Goal: Information Seeking & Learning: Learn about a topic

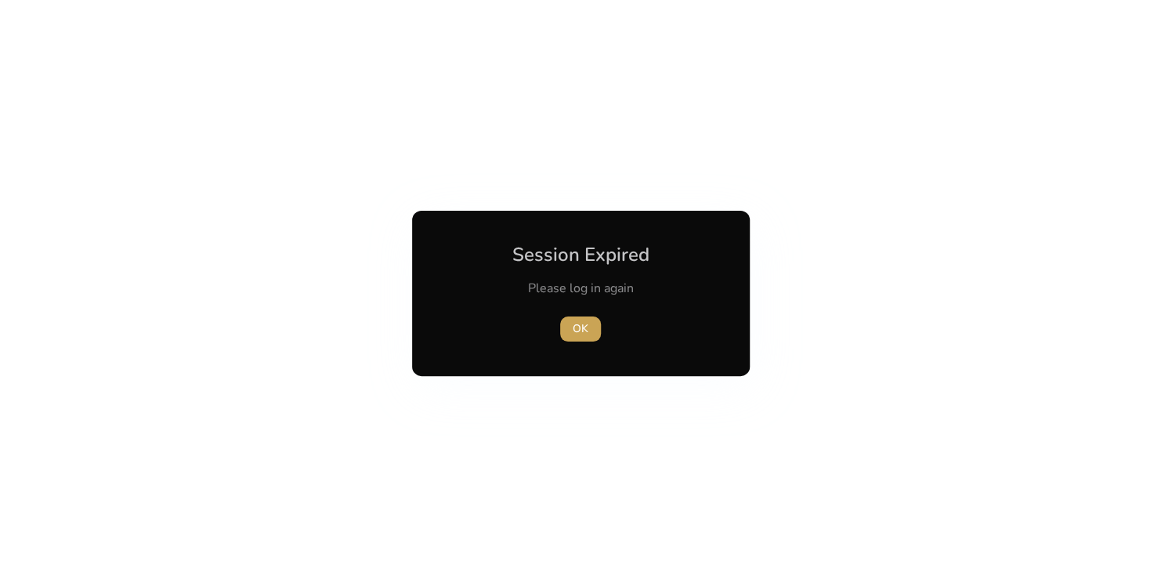
click at [591, 330] on span "button" at bounding box center [580, 329] width 41 height 38
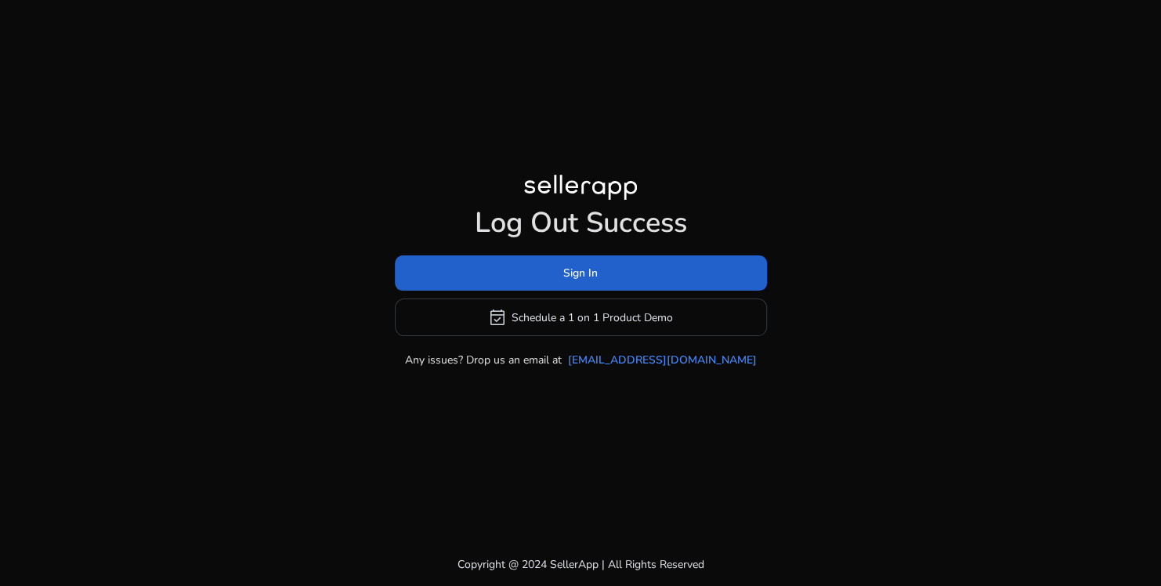
click at [657, 269] on span at bounding box center [581, 274] width 372 height 38
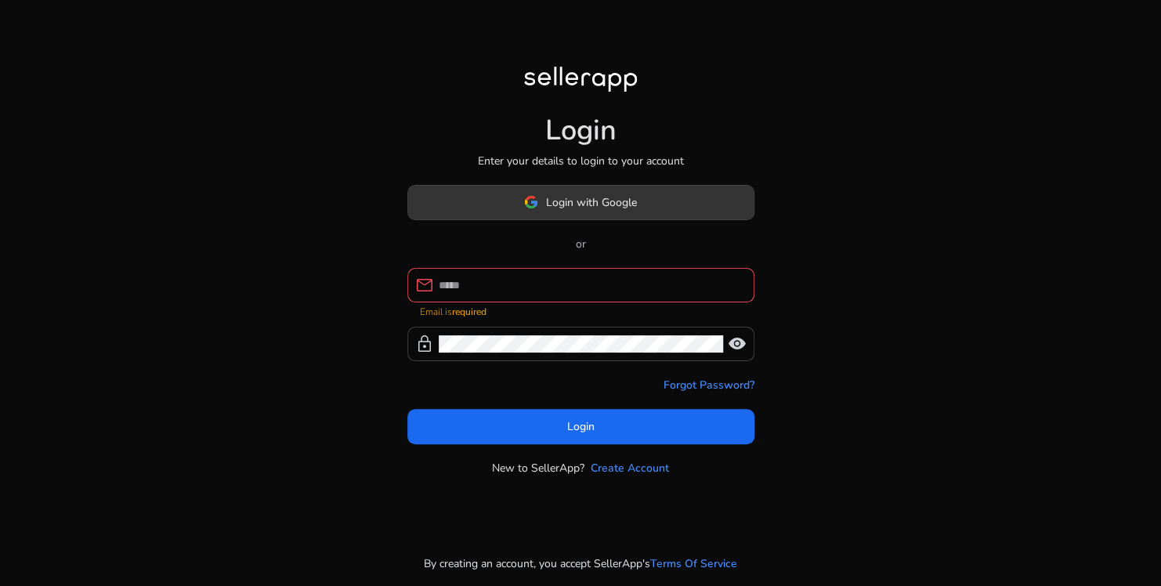
click at [576, 202] on span "Login with Google" at bounding box center [591, 202] width 91 height 16
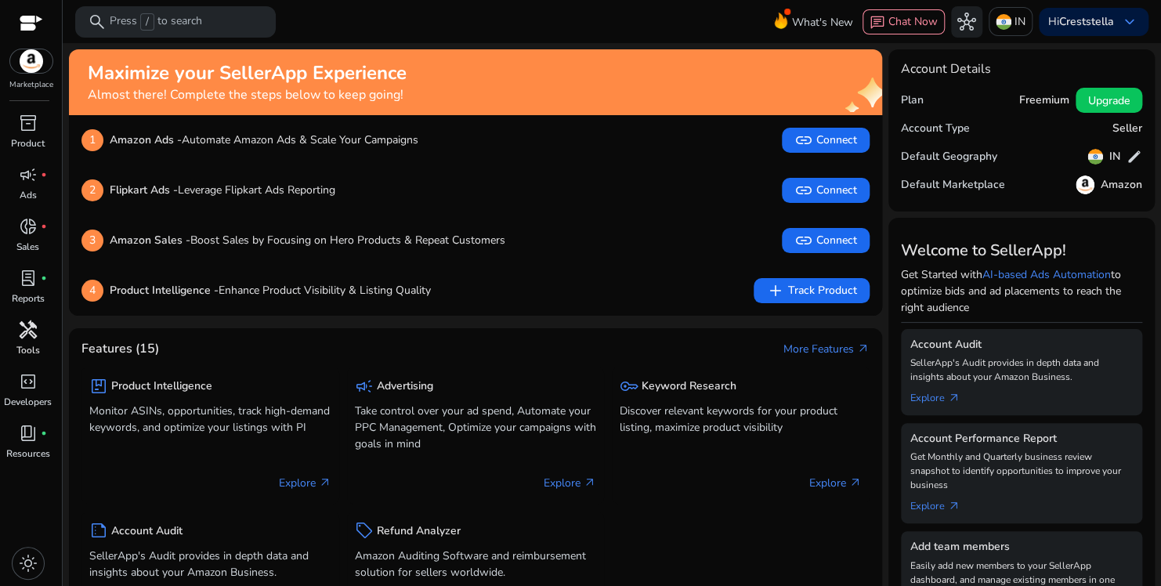
click at [38, 352] on p "Tools" at bounding box center [27, 350] width 23 height 14
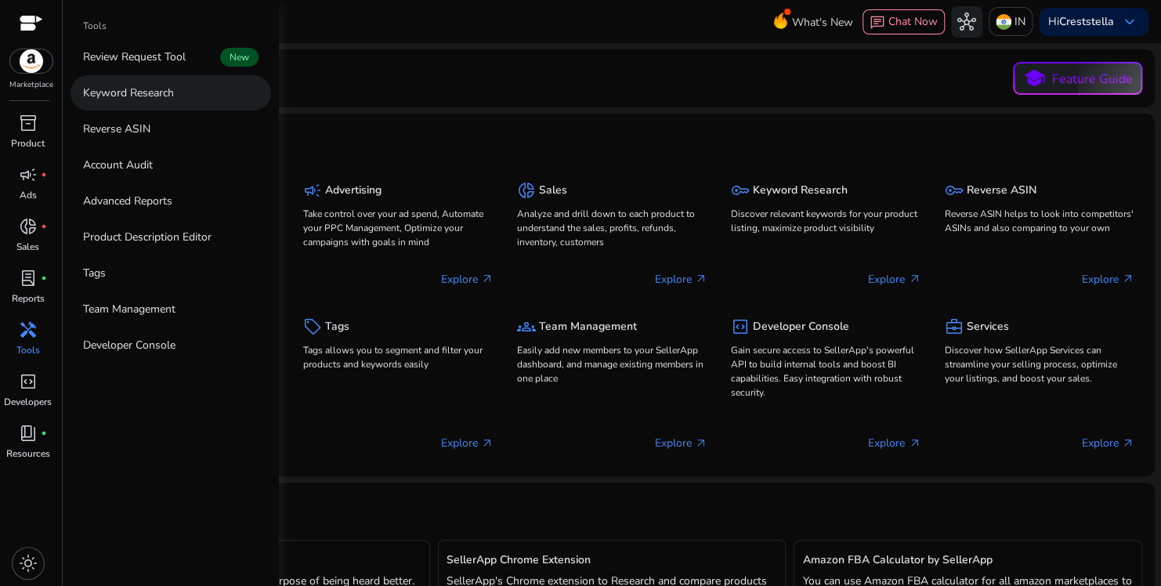
click at [176, 99] on link "Keyword Research" at bounding box center [170, 92] width 201 height 35
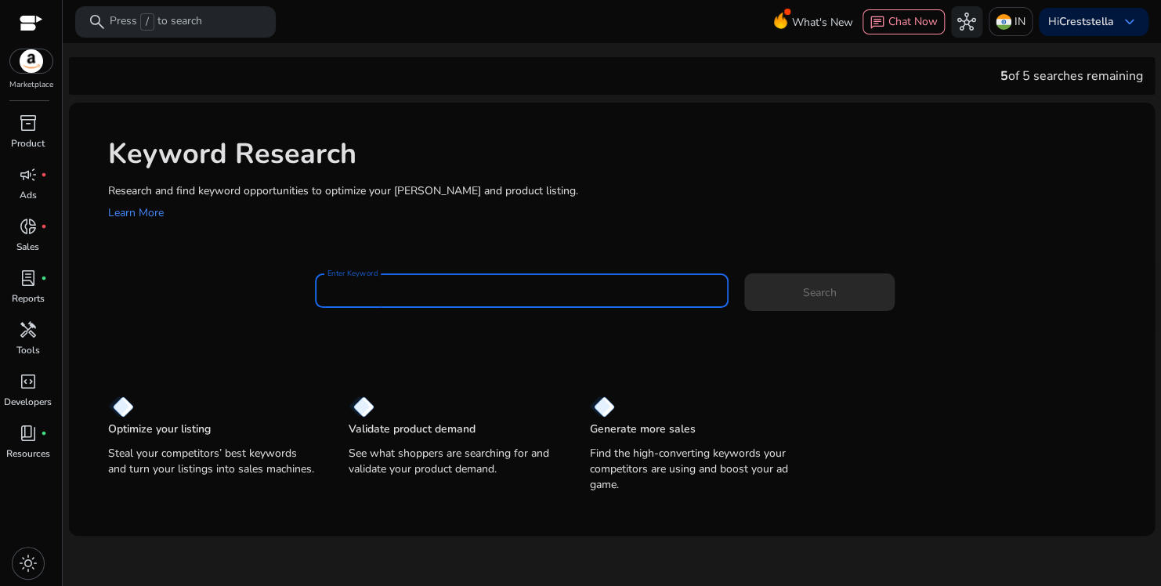
click at [430, 289] on input "Enter Keyword" at bounding box center [521, 290] width 389 height 17
paste input "**********"
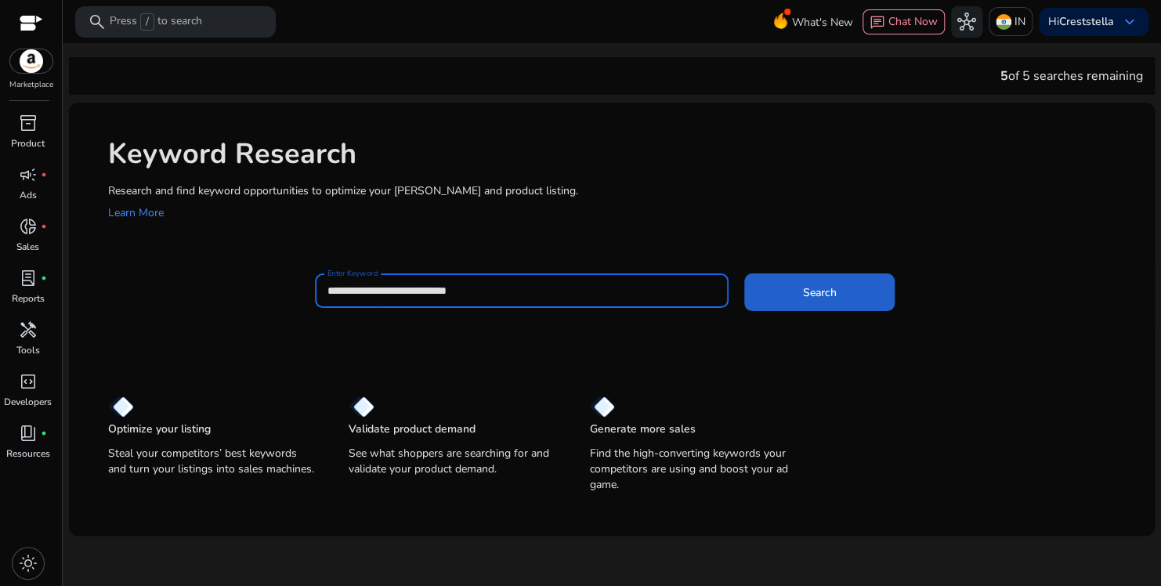
type input "**********"
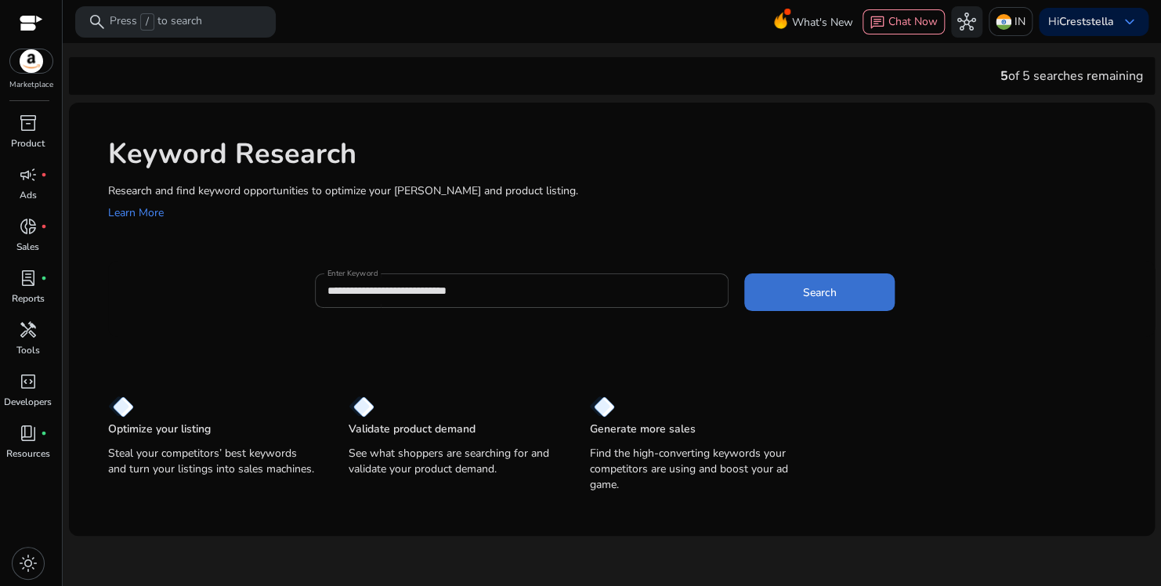
click at [787, 295] on span at bounding box center [819, 292] width 150 height 38
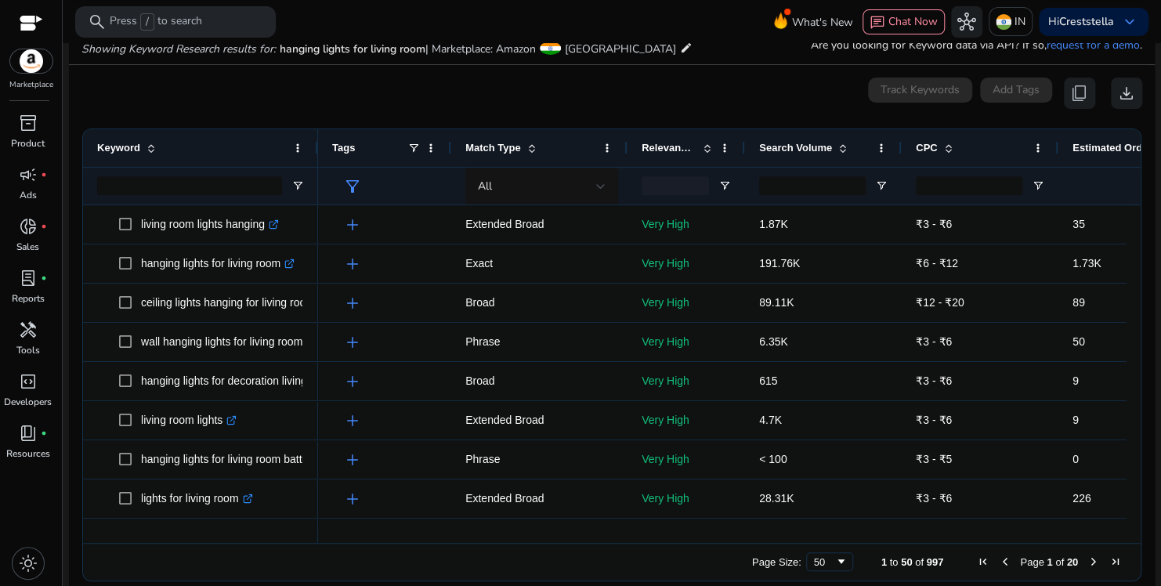
drag, startPoint x: 857, startPoint y: 533, endPoint x: 891, endPoint y: 528, distance: 34.0
click at [891, 529] on div at bounding box center [845, 536] width 1054 height 14
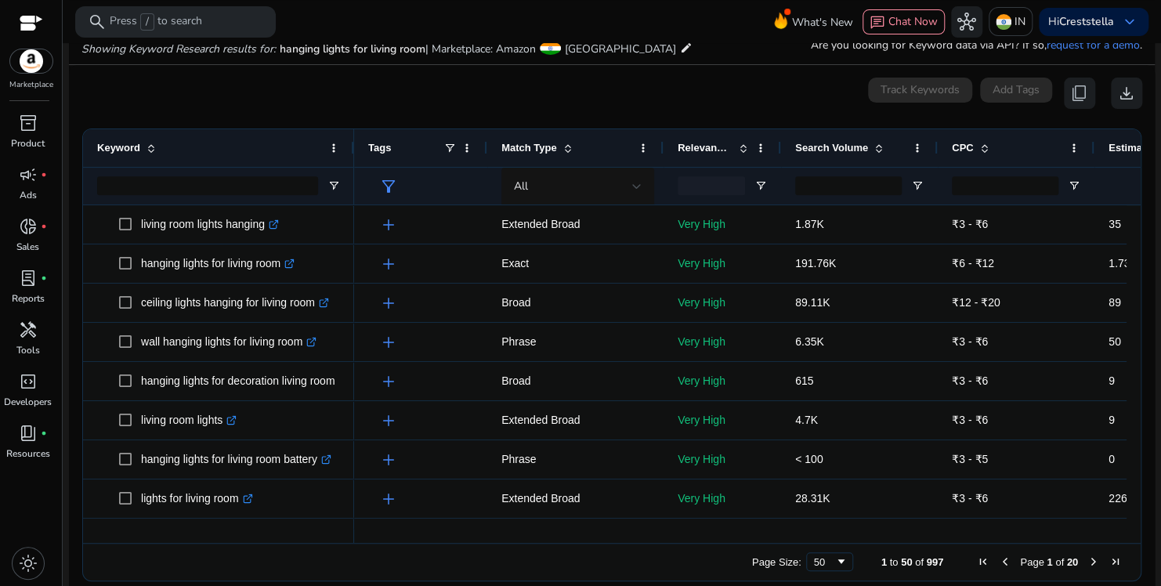
drag, startPoint x: 316, startPoint y: 141, endPoint x: 354, endPoint y: 141, distance: 37.6
click at [354, 141] on div at bounding box center [353, 148] width 6 height 38
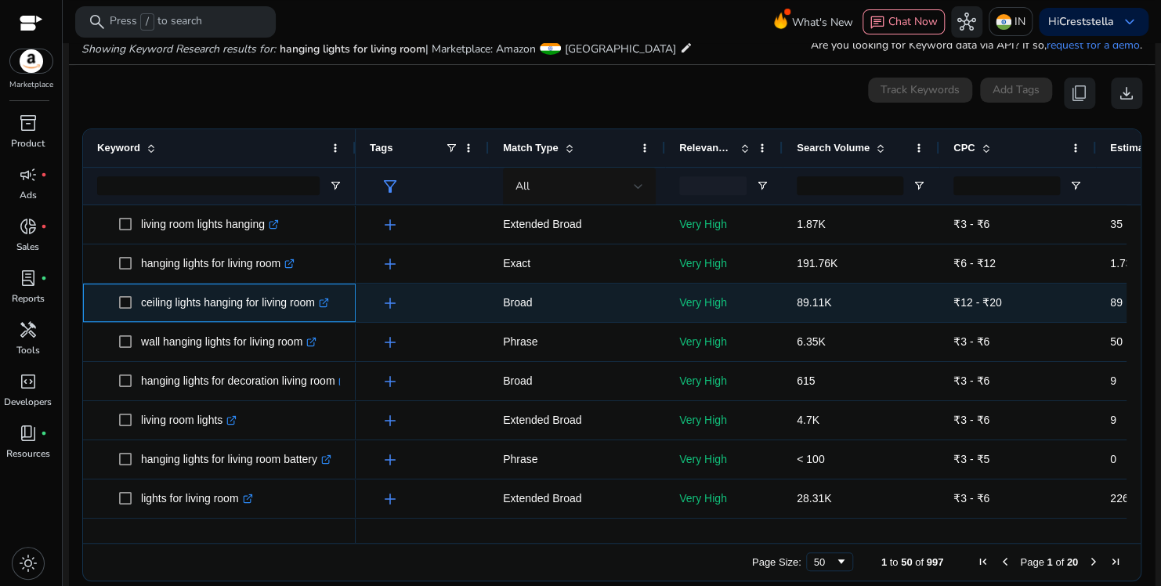
drag, startPoint x: 139, startPoint y: 309, endPoint x: 320, endPoint y: 313, distance: 181.8
click at [320, 313] on span "ceiling lights hanging for living room .st0{fill:#2c8af8}" at bounding box center [230, 303] width 222 height 32
copy span "ceiling lights hanging for living room"
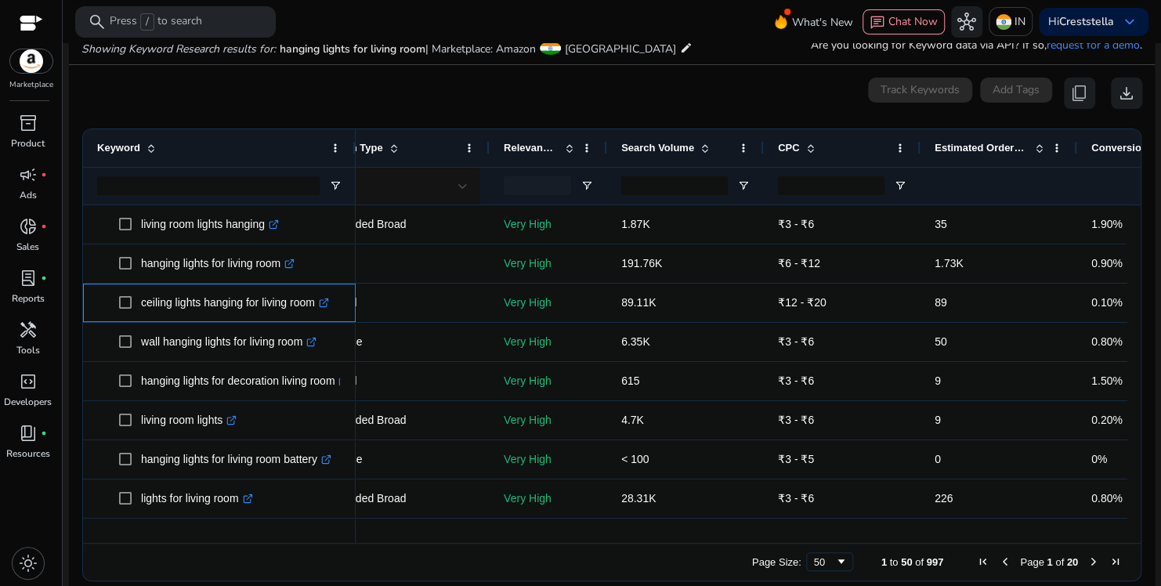
scroll to position [0, 215]
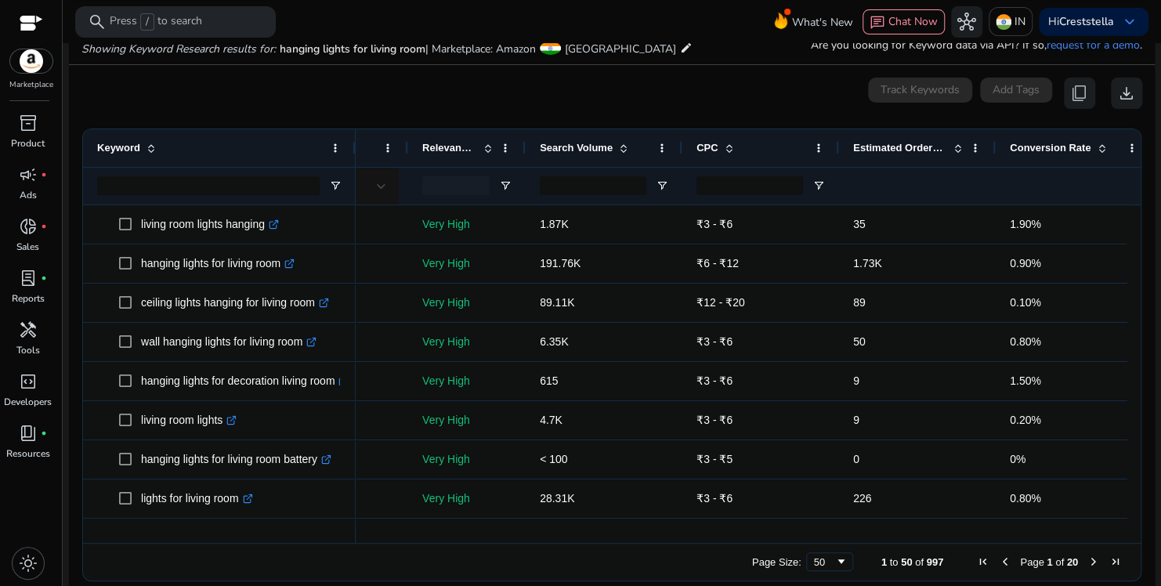
click at [907, 142] on span "Estimated Orders/Month" at bounding box center [900, 148] width 94 height 12
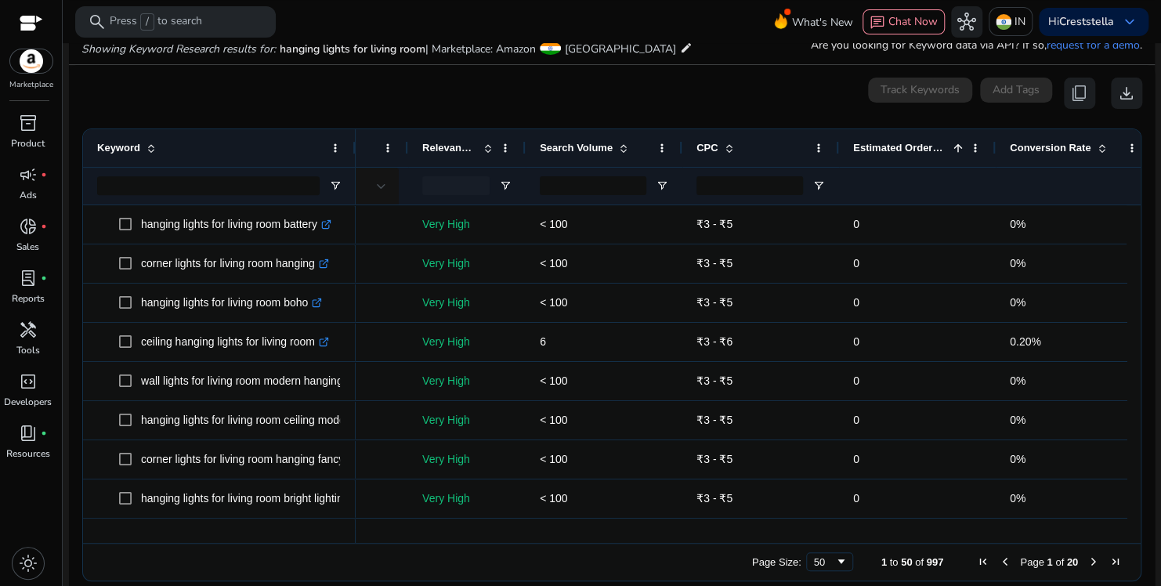
click at [913, 157] on div "Estimated Orders/Month 1" at bounding box center [908, 148] width 111 height 30
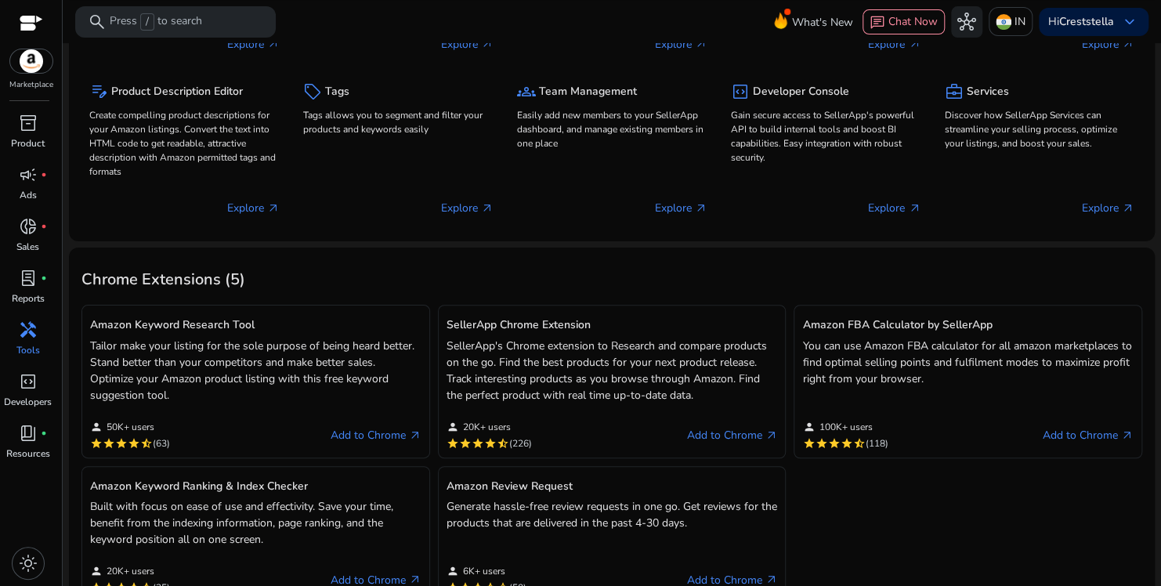
click at [32, 348] on p "Tools" at bounding box center [27, 350] width 23 height 14
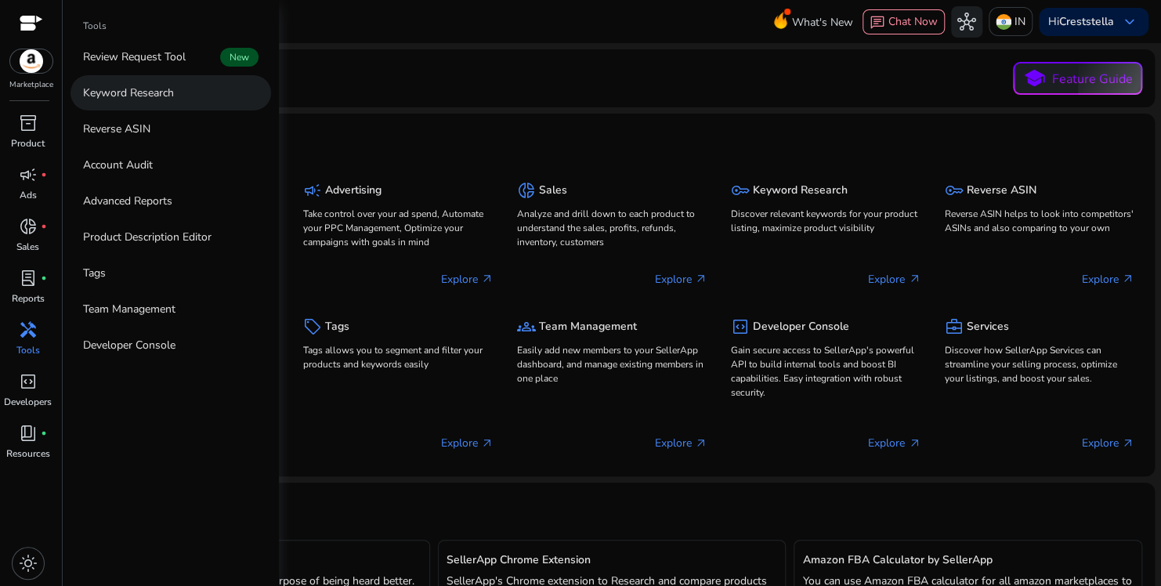
click at [166, 93] on p "Keyword Research" at bounding box center [128, 93] width 91 height 16
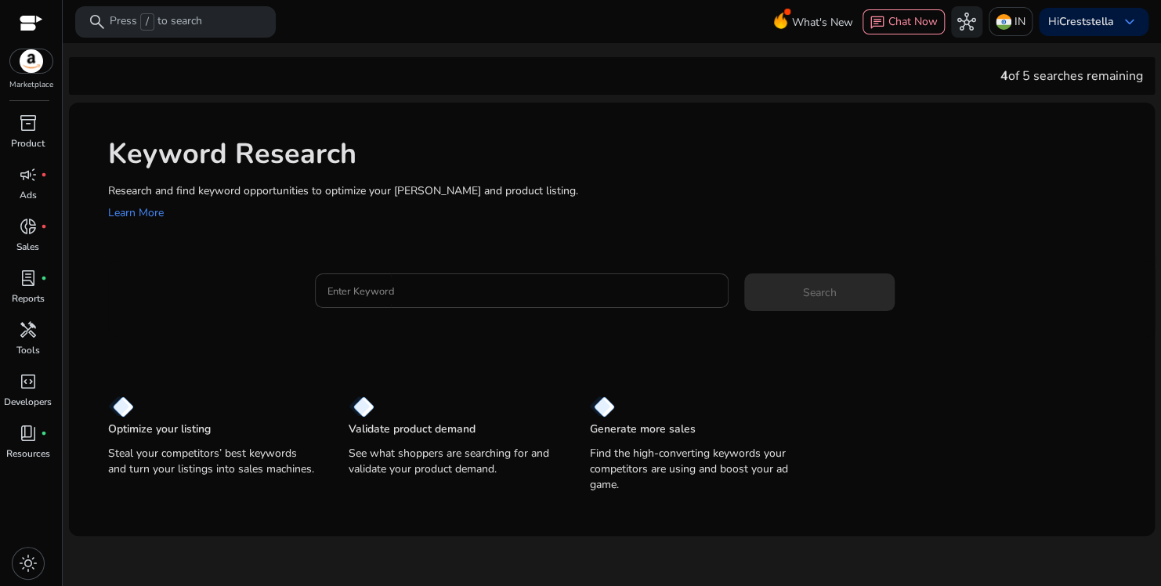
click at [421, 296] on input "Enter Keyword" at bounding box center [521, 290] width 389 height 17
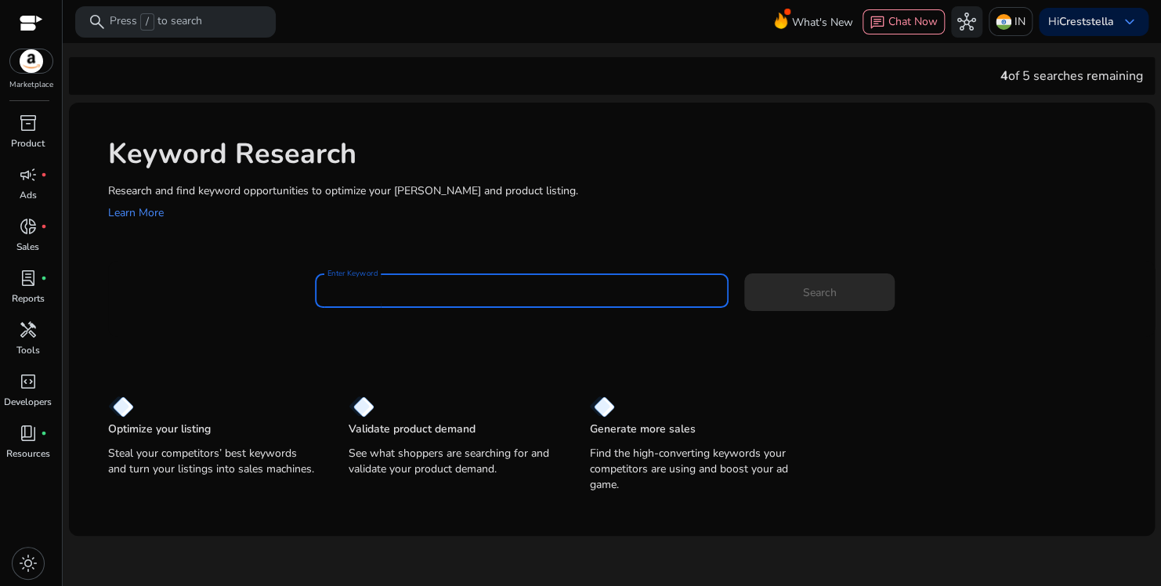
paste input "**********"
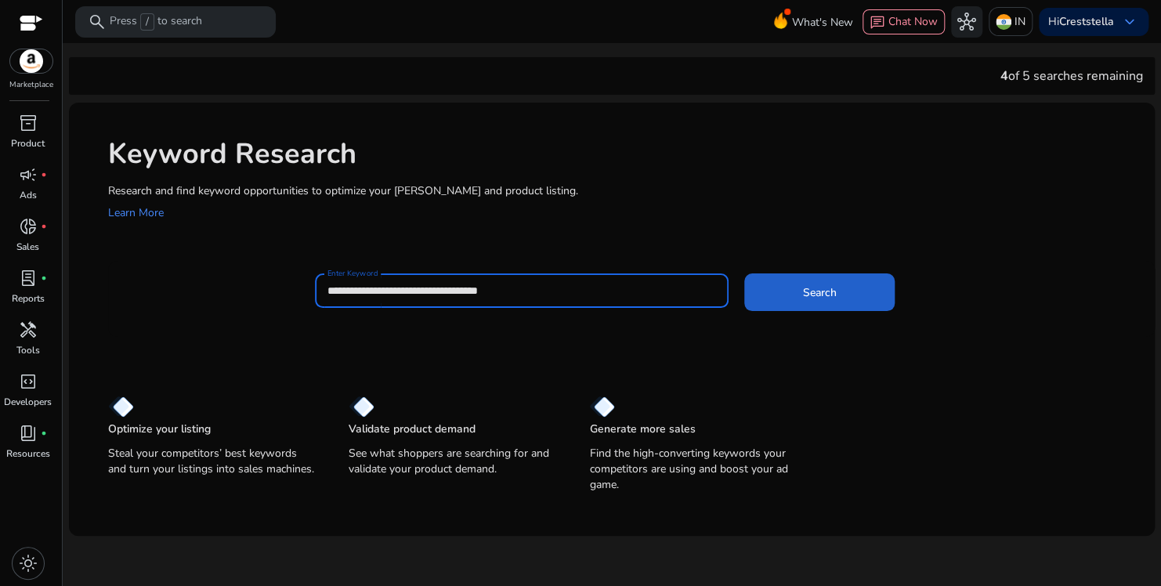
type input "**********"
click at [811, 297] on span "Search" at bounding box center [820, 292] width 34 height 16
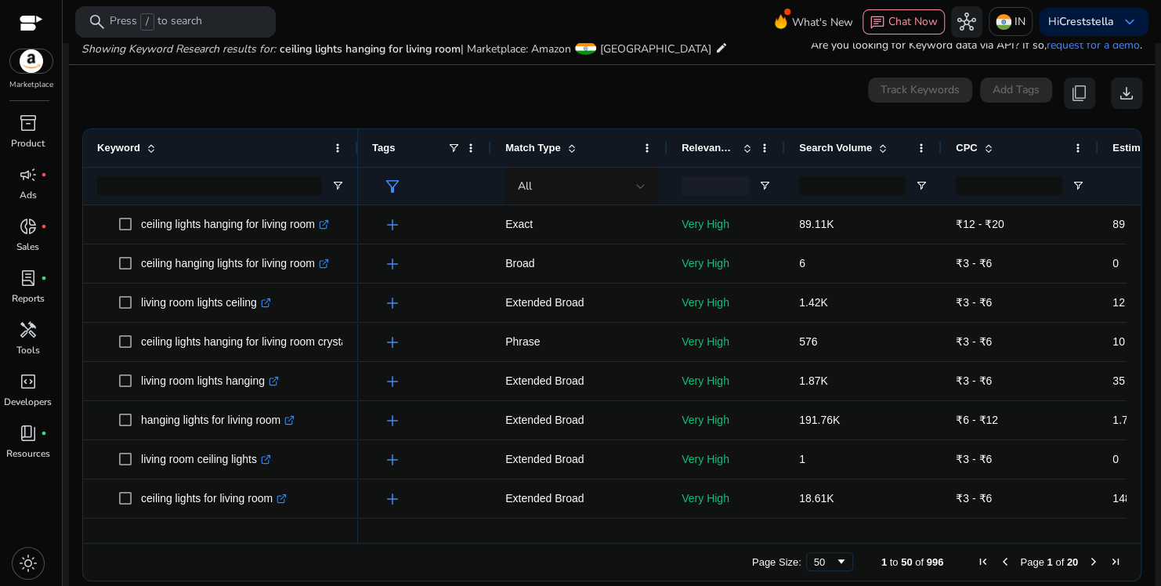
drag, startPoint x: 315, startPoint y: 139, endPoint x: 355, endPoint y: 140, distance: 40.0
click at [355, 140] on div at bounding box center [357, 148] width 6 height 38
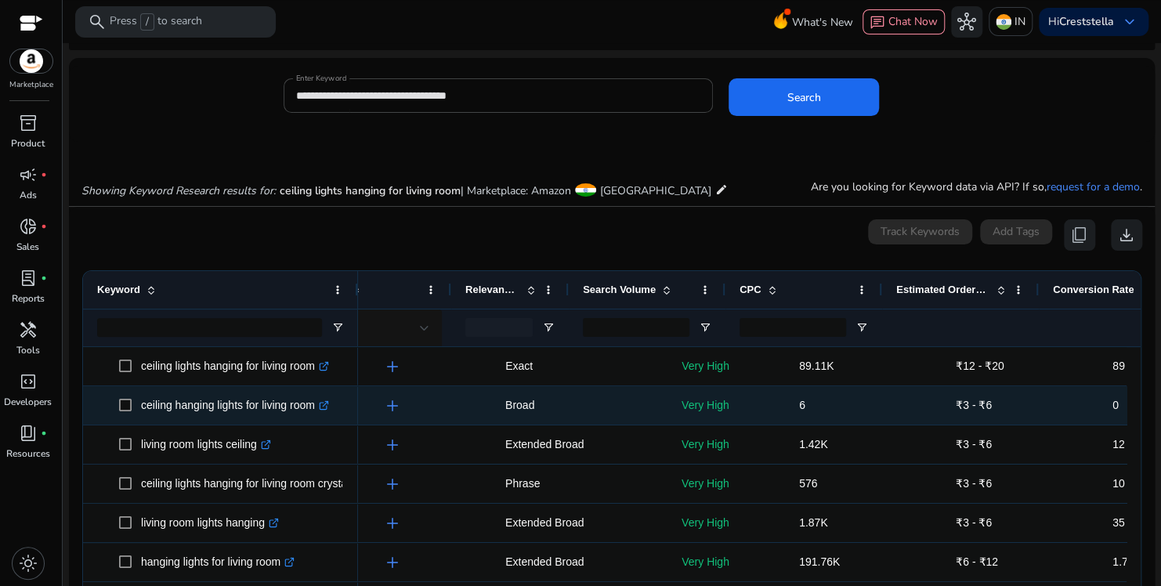
scroll to position [0, 216]
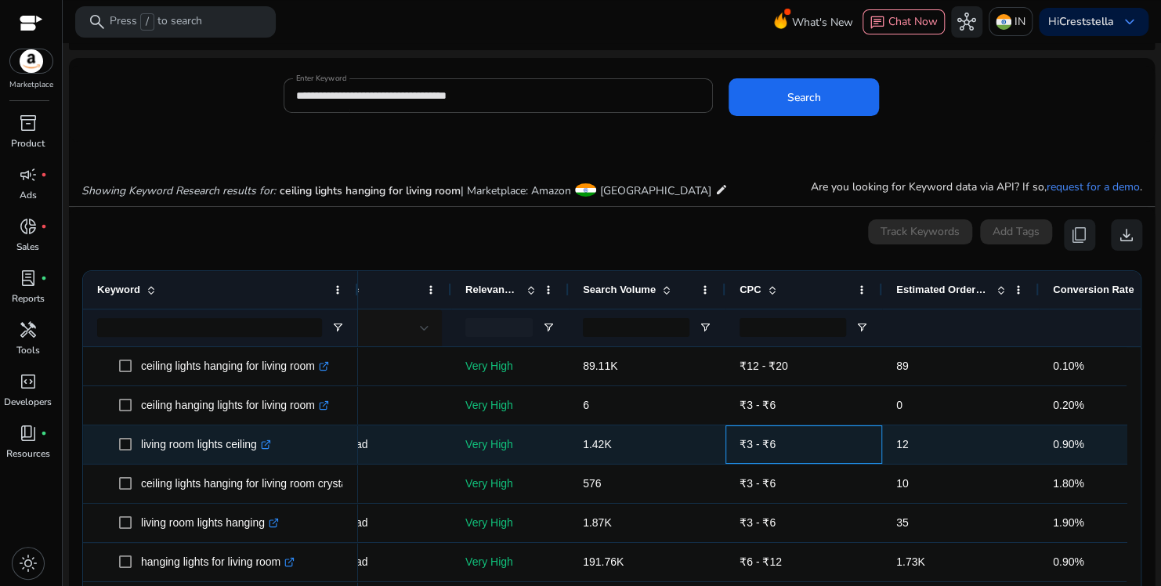
click at [744, 460] on div "₹3 - ₹6" at bounding box center [803, 444] width 128 height 37
click at [829, 441] on span "₹3 - ₹6" at bounding box center [803, 444] width 128 height 32
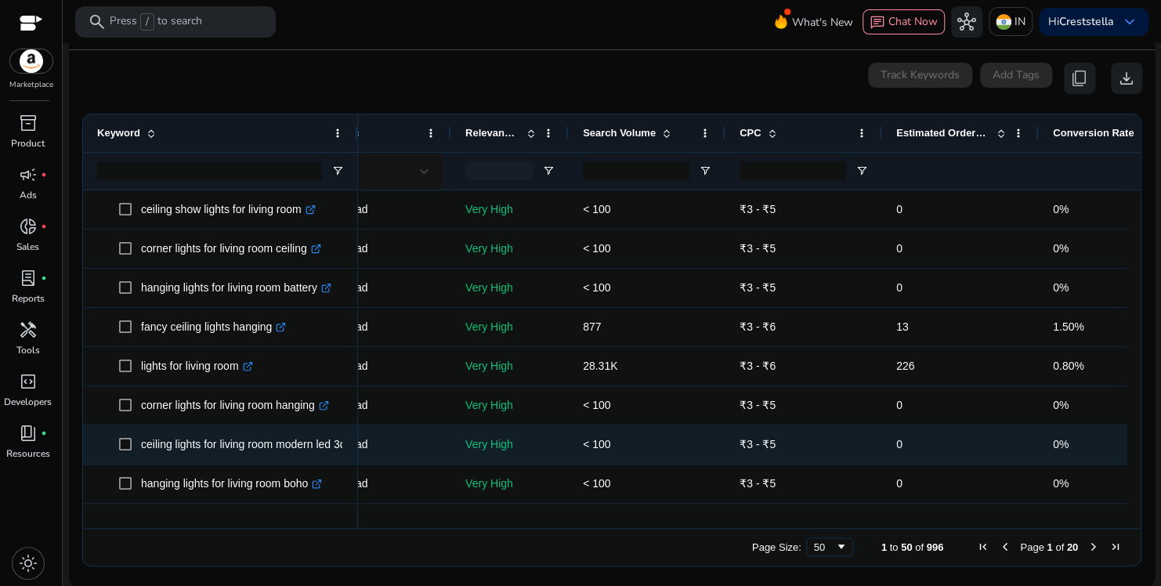
scroll to position [0, 0]
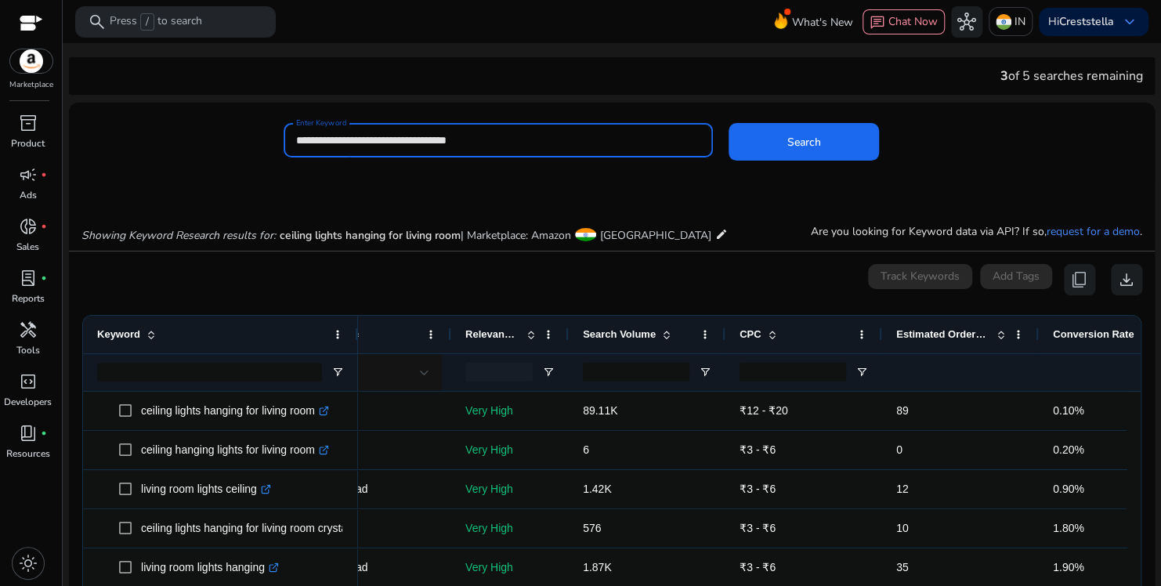
drag, startPoint x: 523, startPoint y: 145, endPoint x: 287, endPoint y: 147, distance: 235.8
click at [287, 147] on div "**********" at bounding box center [498, 140] width 429 height 34
click at [728, 123] on button "Search" at bounding box center [803, 142] width 150 height 38
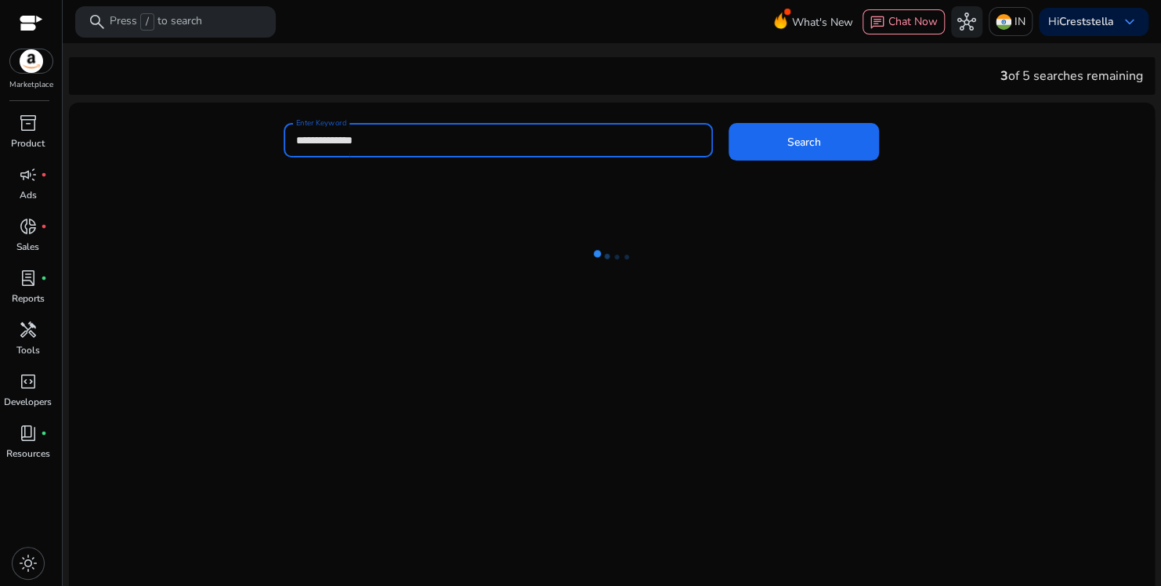
click at [728, 123] on button "Search" at bounding box center [803, 142] width 150 height 38
click at [806, 139] on span "Search" at bounding box center [804, 142] width 34 height 16
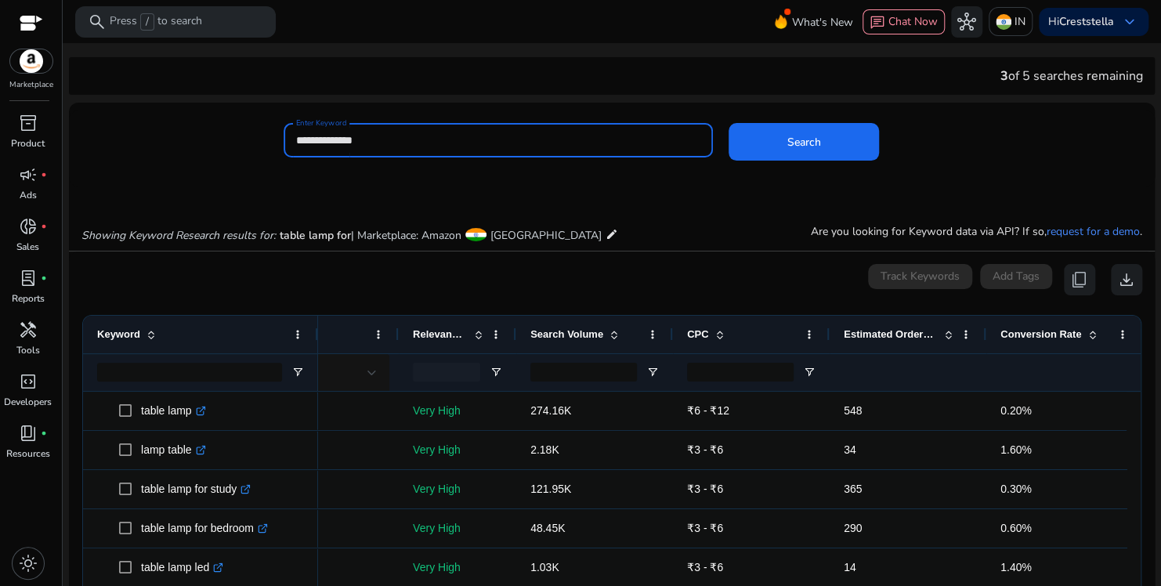
click at [421, 138] on input "**********" at bounding box center [498, 140] width 404 height 17
click at [455, 139] on input "**********" at bounding box center [498, 140] width 404 height 17
click at [728, 123] on button "Search" at bounding box center [803, 142] width 150 height 38
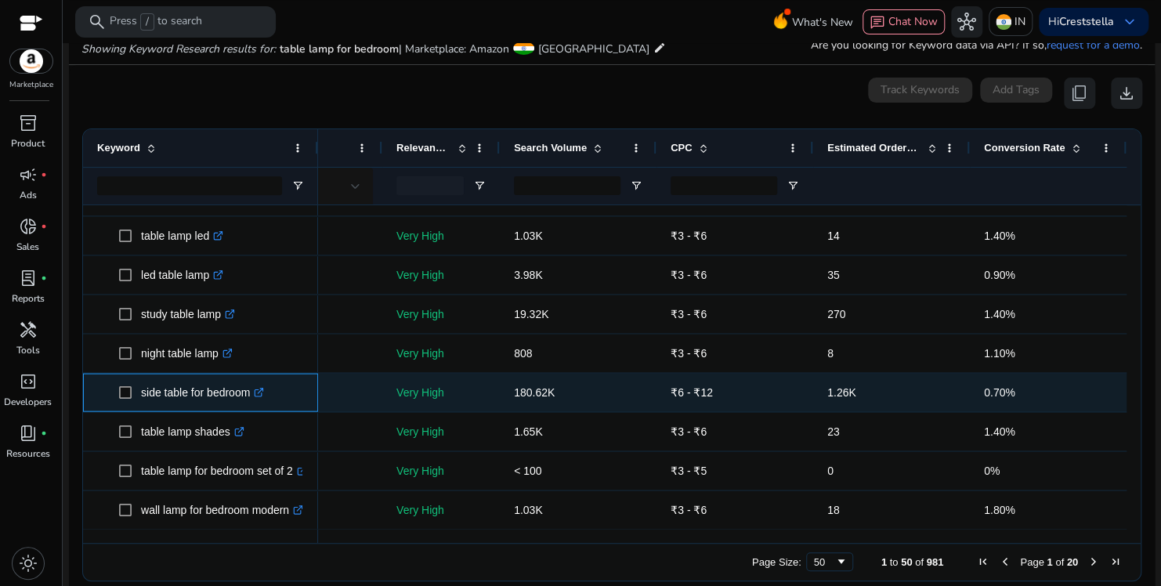
drag, startPoint x: 140, startPoint y: 396, endPoint x: 251, endPoint y: 392, distance: 111.3
click at [251, 392] on p "side table for bedroom .st0{fill:#2c8af8}" at bounding box center [202, 392] width 123 height 32
copy p "side table for bedroom"
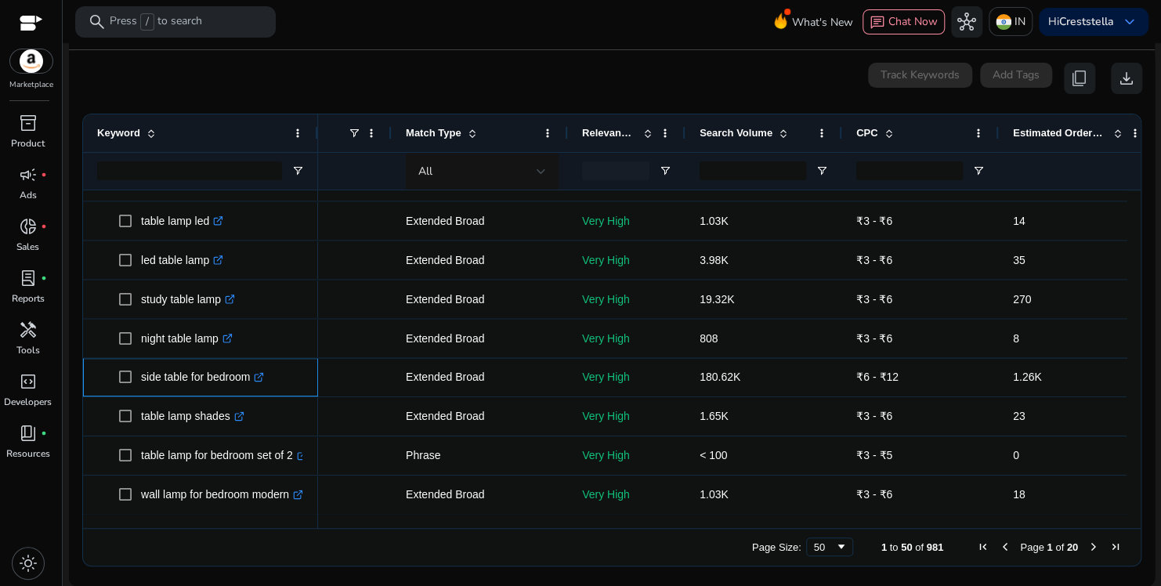
scroll to position [962, 0]
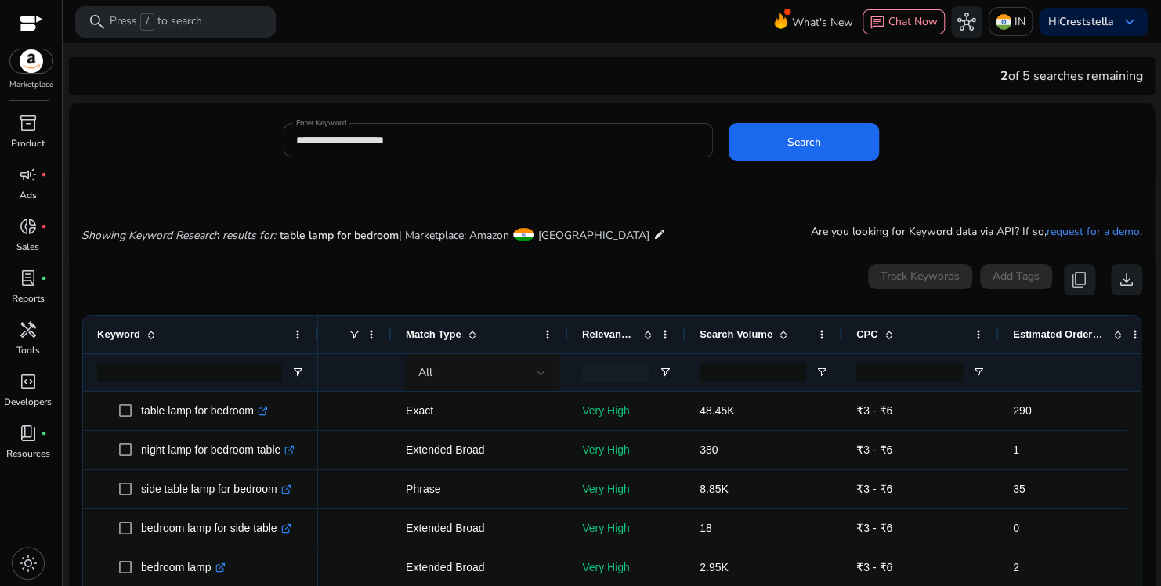
click at [436, 142] on input "**********" at bounding box center [498, 140] width 404 height 17
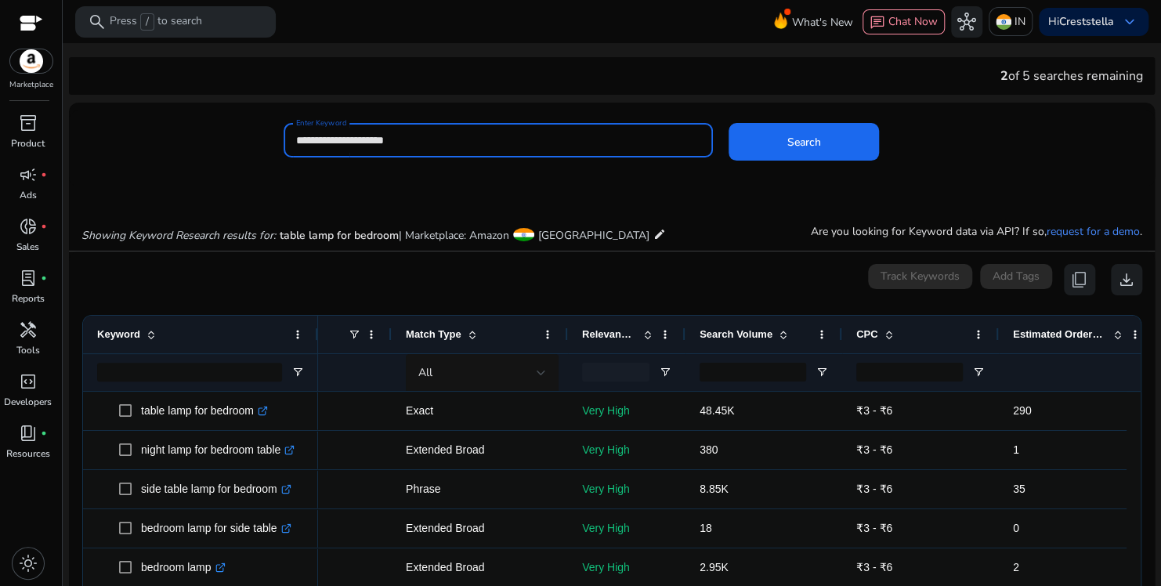
click at [436, 142] on input "**********" at bounding box center [498, 140] width 404 height 17
type input "**********"
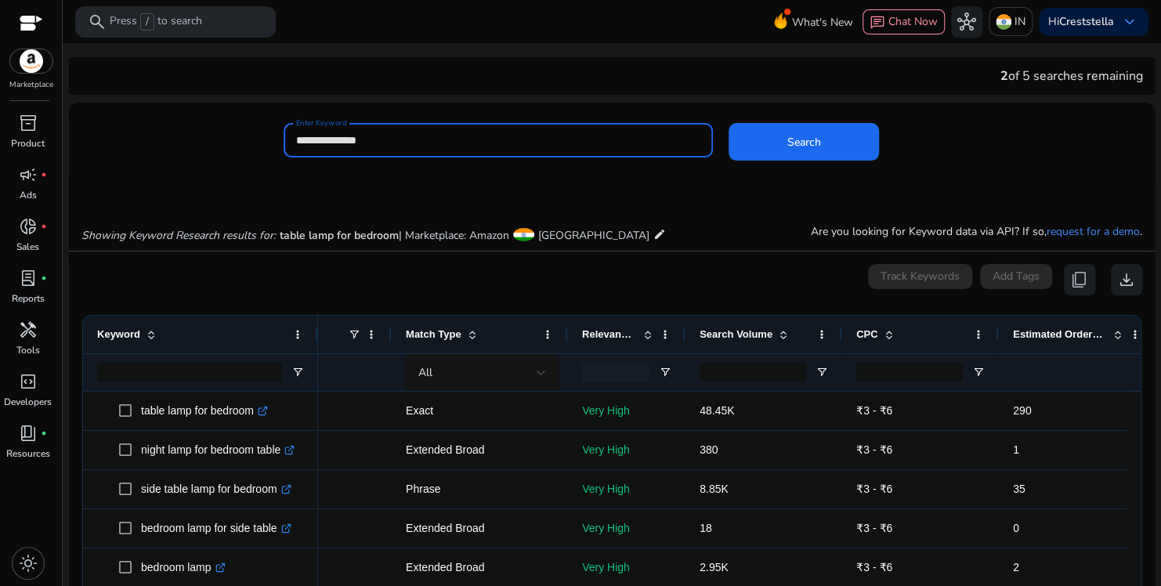
click at [728, 123] on button "Search" at bounding box center [803, 142] width 150 height 38
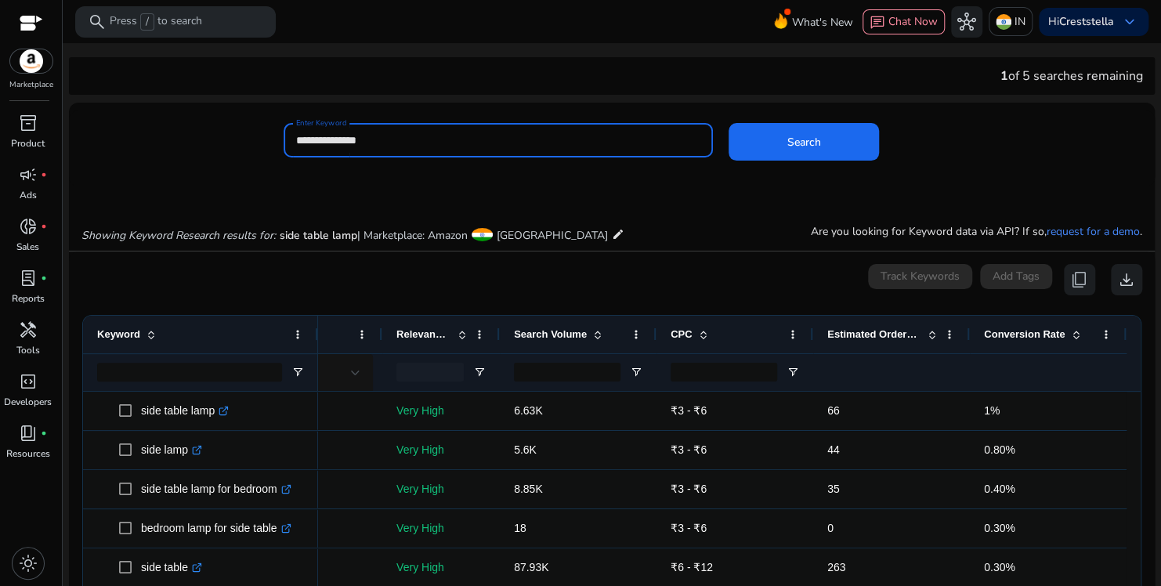
click at [859, 337] on span "Estimated Orders/Month" at bounding box center [874, 334] width 94 height 12
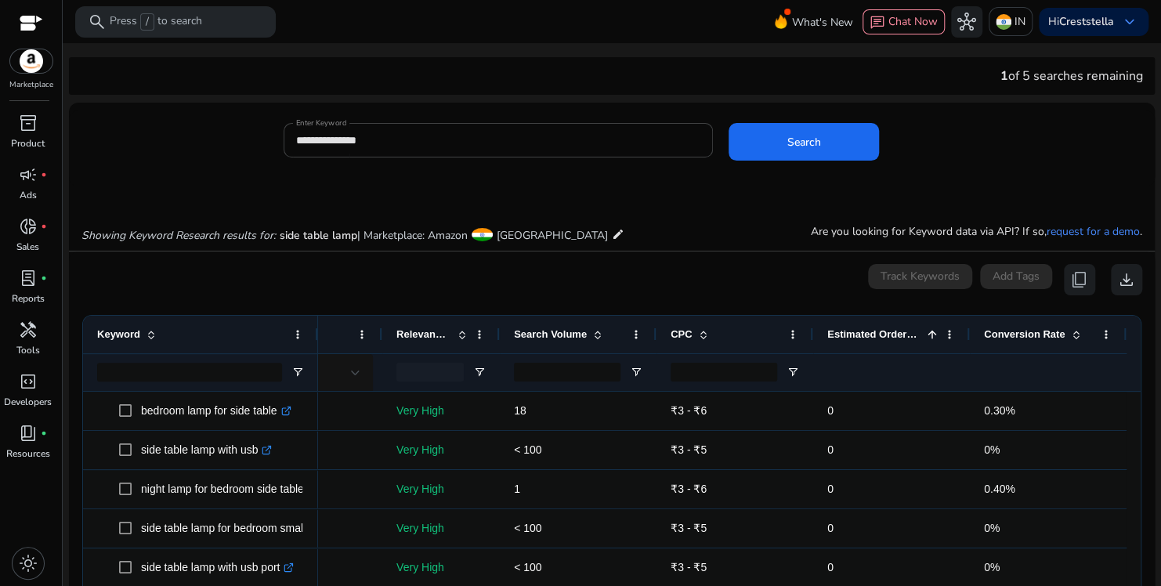
click at [878, 329] on span "Estimated Orders/Month" at bounding box center [874, 334] width 94 height 12
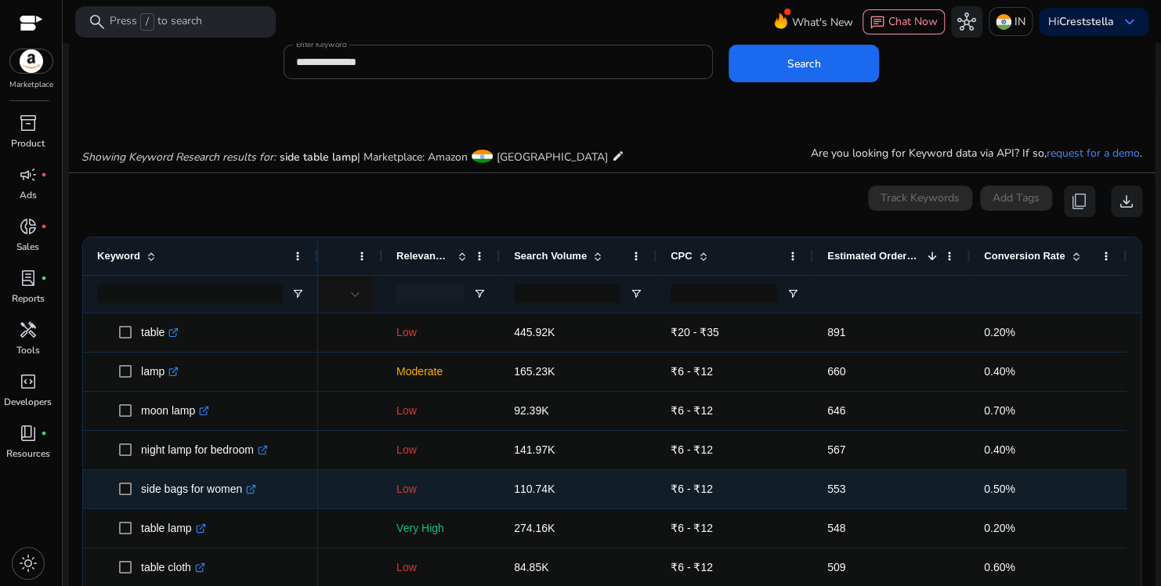
scroll to position [313, 0]
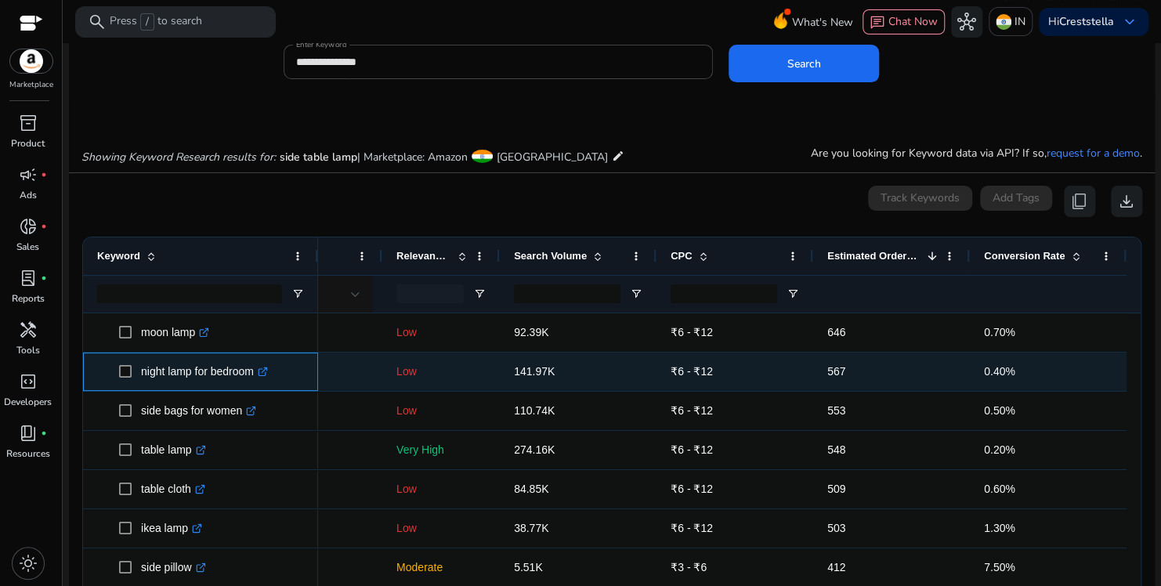
drag, startPoint x: 136, startPoint y: 373, endPoint x: 255, endPoint y: 373, distance: 119.1
click at [255, 373] on span "night lamp for bedroom .st0{fill:#2c8af8}" at bounding box center [211, 372] width 185 height 32
copy span "night lamp for bedroom"
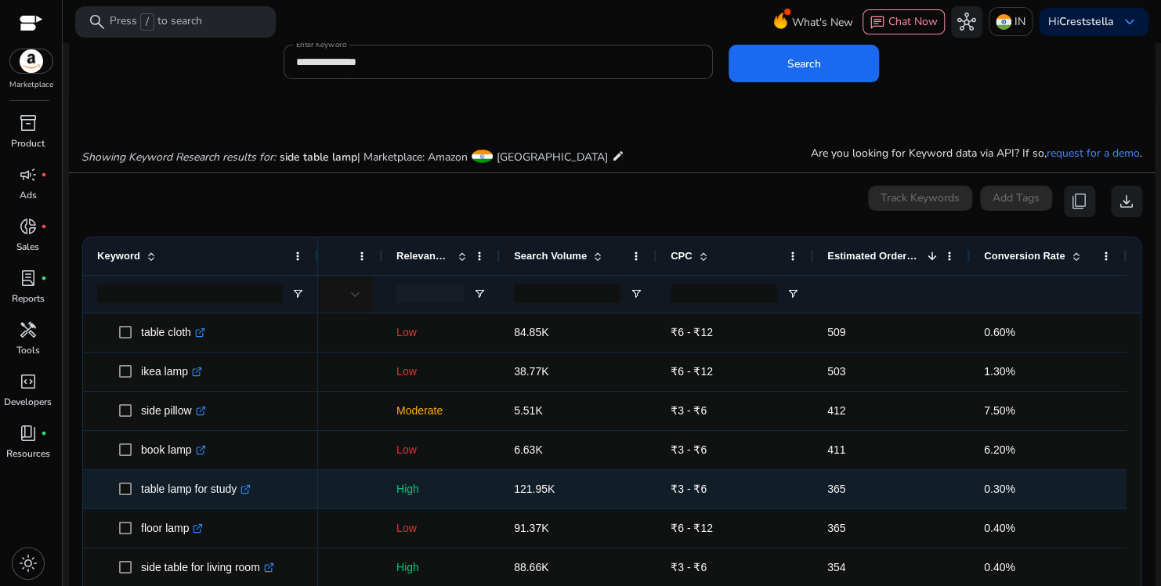
scroll to position [548, 0]
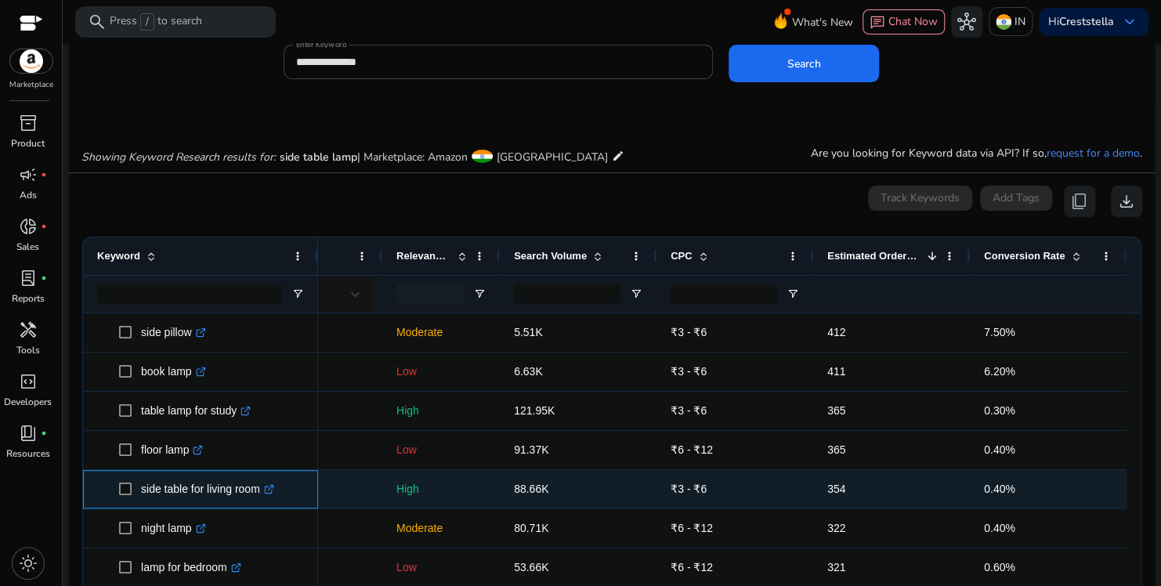
drag, startPoint x: 145, startPoint y: 491, endPoint x: 260, endPoint y: 492, distance: 115.1
click at [260, 492] on span "side table for living room .st0{fill:#2c8af8}" at bounding box center [211, 489] width 185 height 32
copy span "side table for living room"
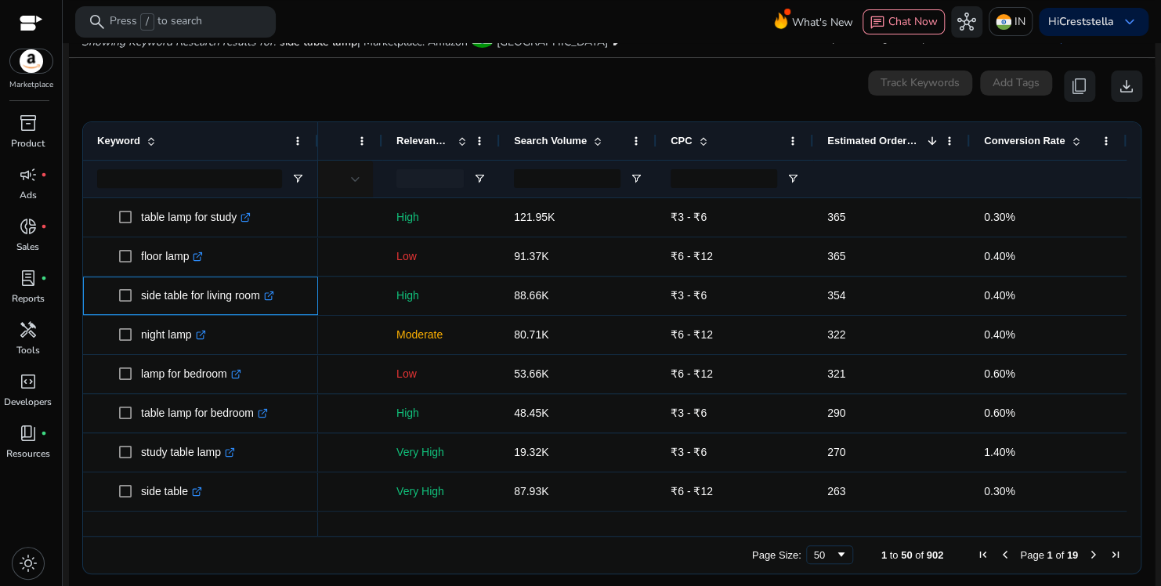
scroll to position [201, 0]
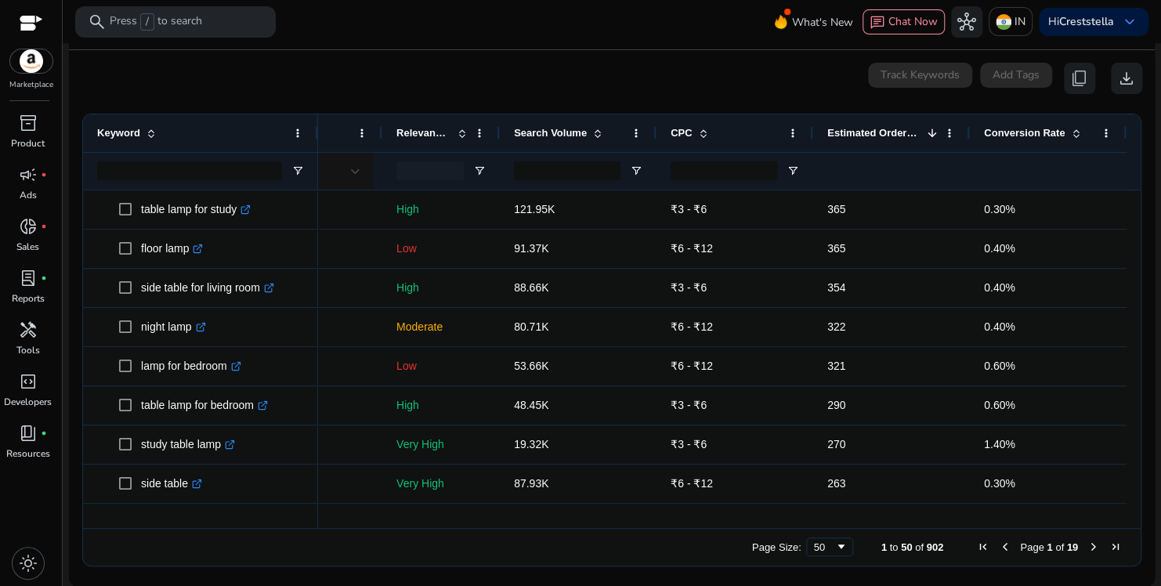
drag, startPoint x: 729, startPoint y: 527, endPoint x: 446, endPoint y: 439, distance: 296.3
click at [483, 513] on div "Drag here to set row groups Drag here to set column labels Keyword Tags 1" at bounding box center [611, 340] width 1059 height 453
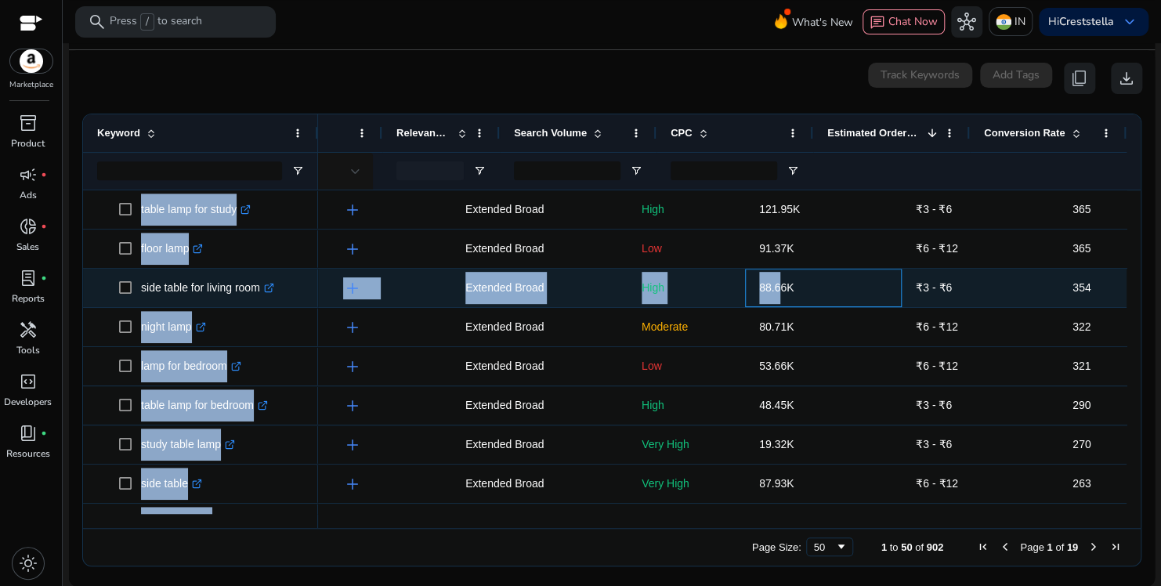
scroll to position [0, 0]
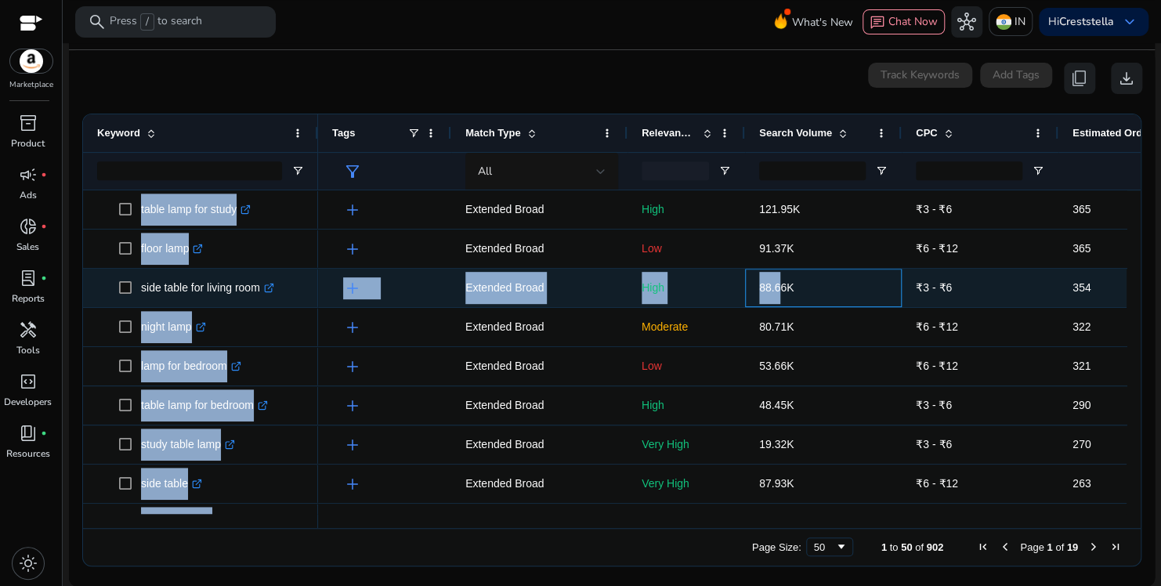
drag, startPoint x: 525, startPoint y: 291, endPoint x: 439, endPoint y: 298, distance: 86.4
click at [439, 298] on div "add Extended Broad High 88.66K ₹3 - ₹6 354 0.40%" at bounding box center [845, 288] width 1054 height 39
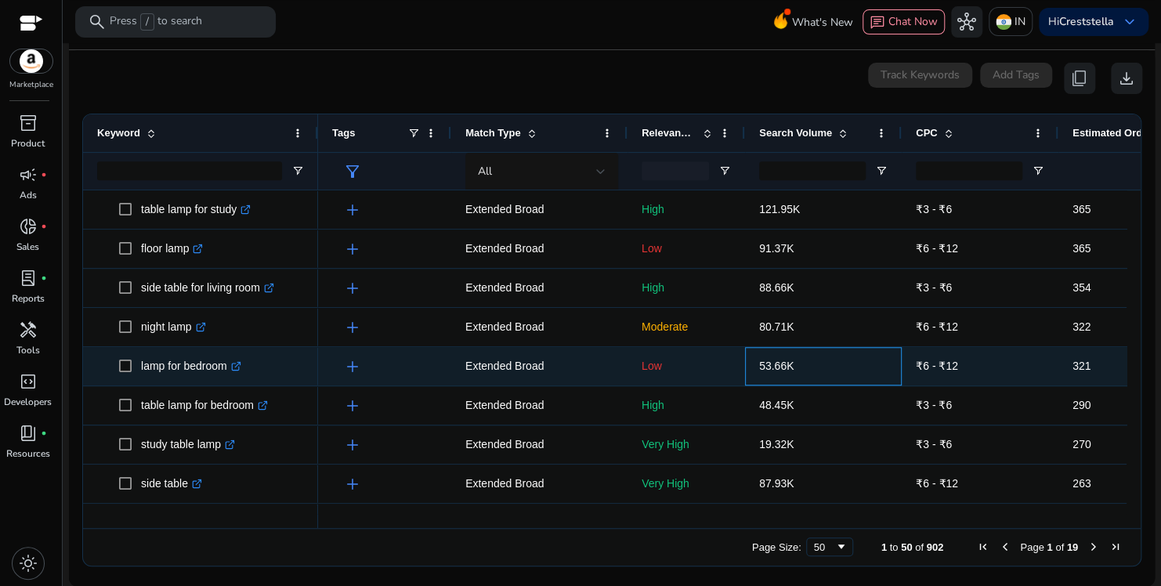
click at [768, 374] on p "53.66K" at bounding box center [823, 366] width 128 height 32
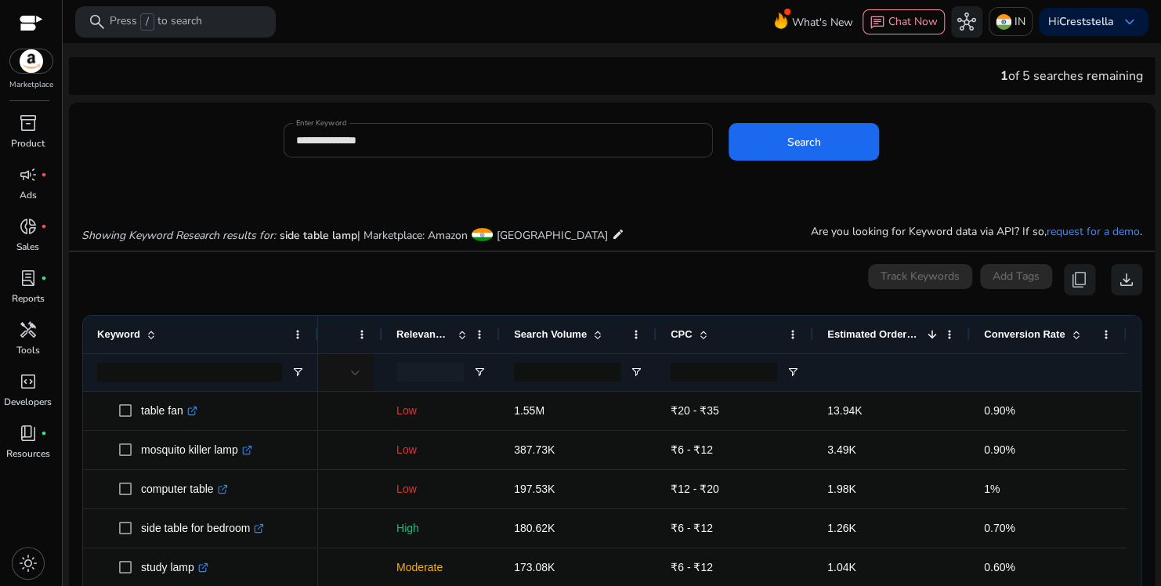
click at [417, 141] on input "**********" at bounding box center [498, 140] width 404 height 17
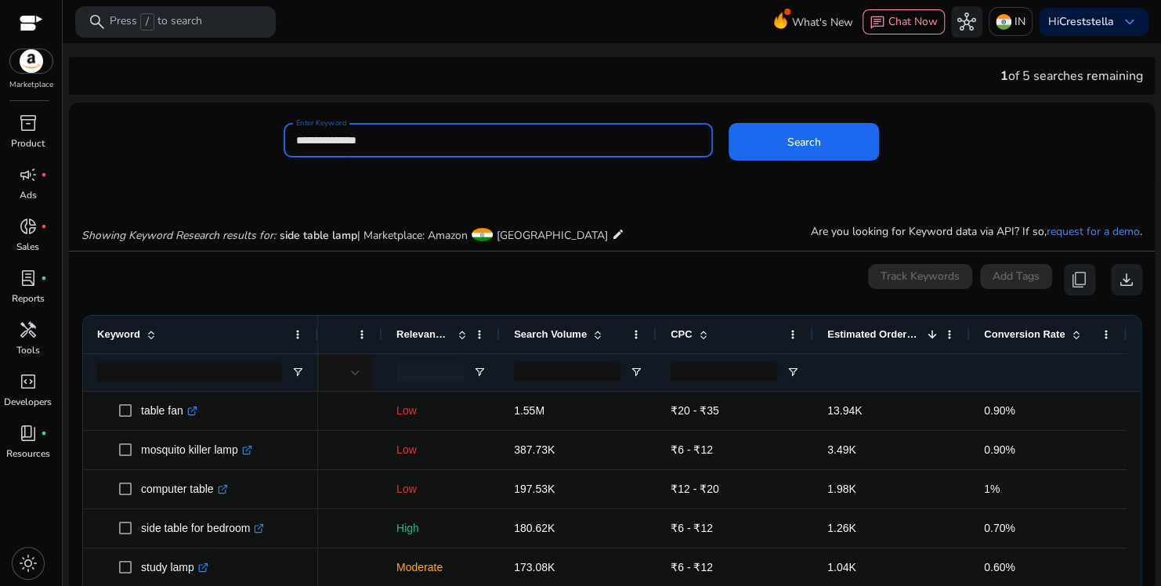
click at [417, 141] on input "**********" at bounding box center [498, 140] width 404 height 17
click at [728, 123] on button "Search" at bounding box center [803, 142] width 150 height 38
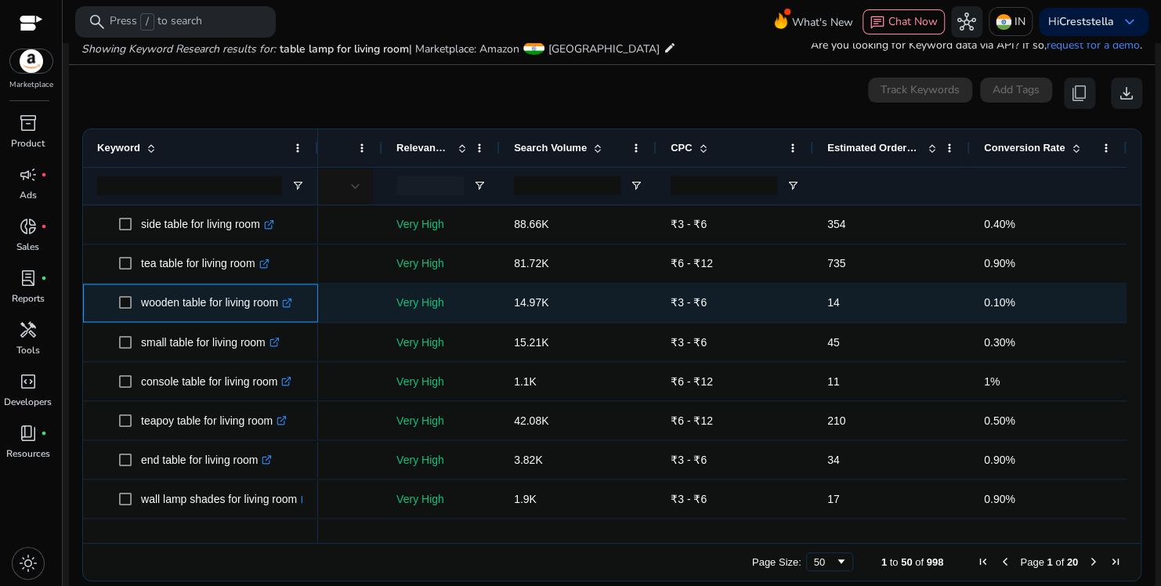
drag, startPoint x: 139, startPoint y: 302, endPoint x: 280, endPoint y: 307, distance: 141.1
click at [280, 307] on span "wooden table for living room .st0{fill:#2c8af8}" at bounding box center [211, 303] width 185 height 32
copy span "wooden table for living room"
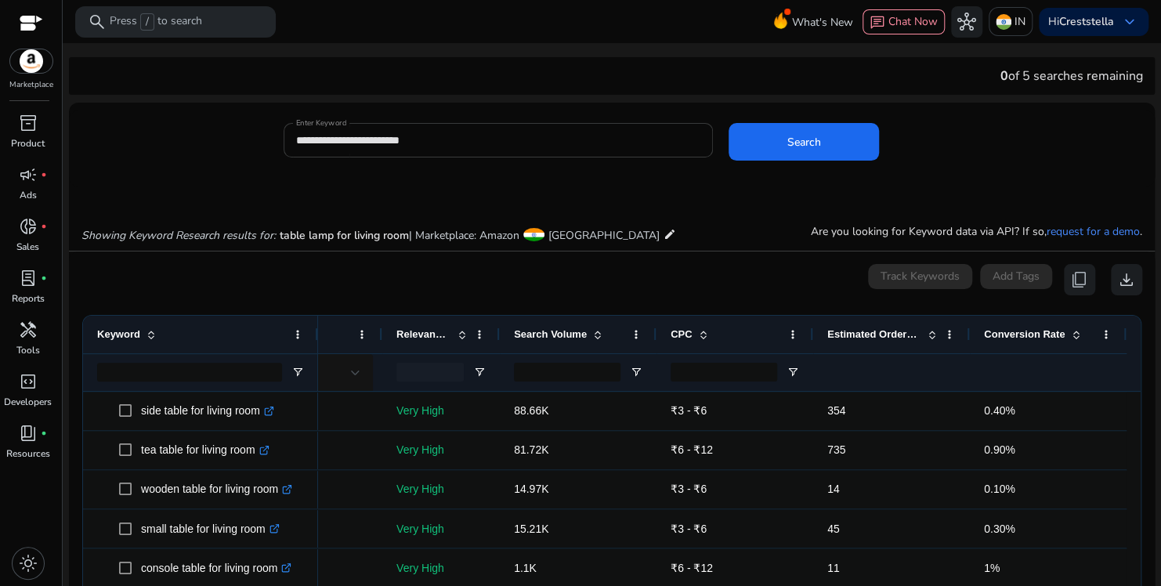
click at [454, 150] on div "**********" at bounding box center [498, 140] width 404 height 34
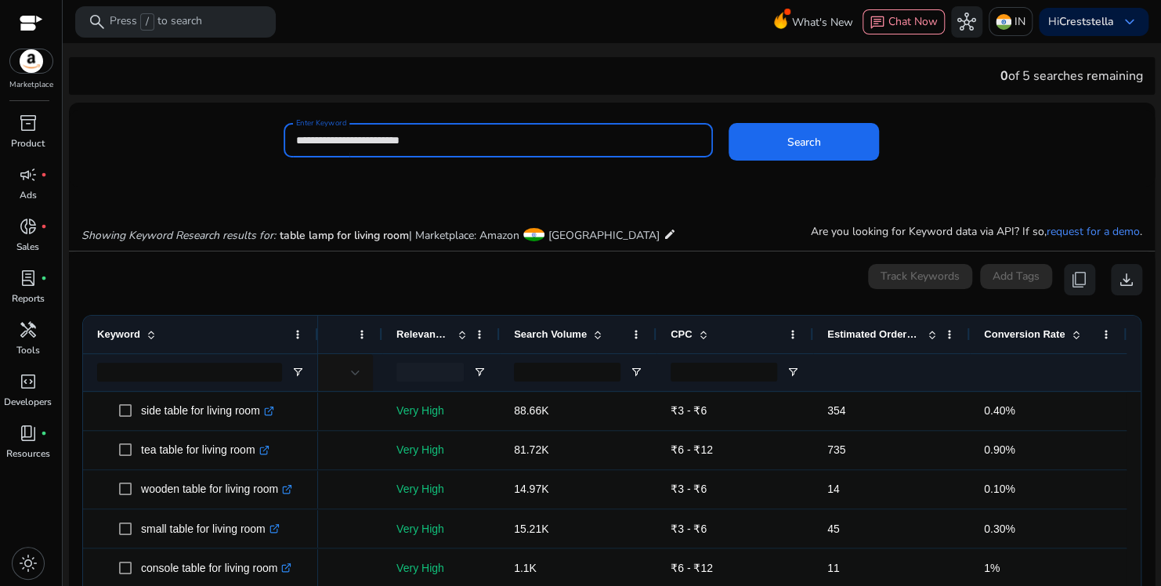
click at [454, 150] on div "**********" at bounding box center [498, 140] width 404 height 34
type input "*"
type input "**********"
click at [728, 123] on button "Search" at bounding box center [803, 142] width 150 height 38
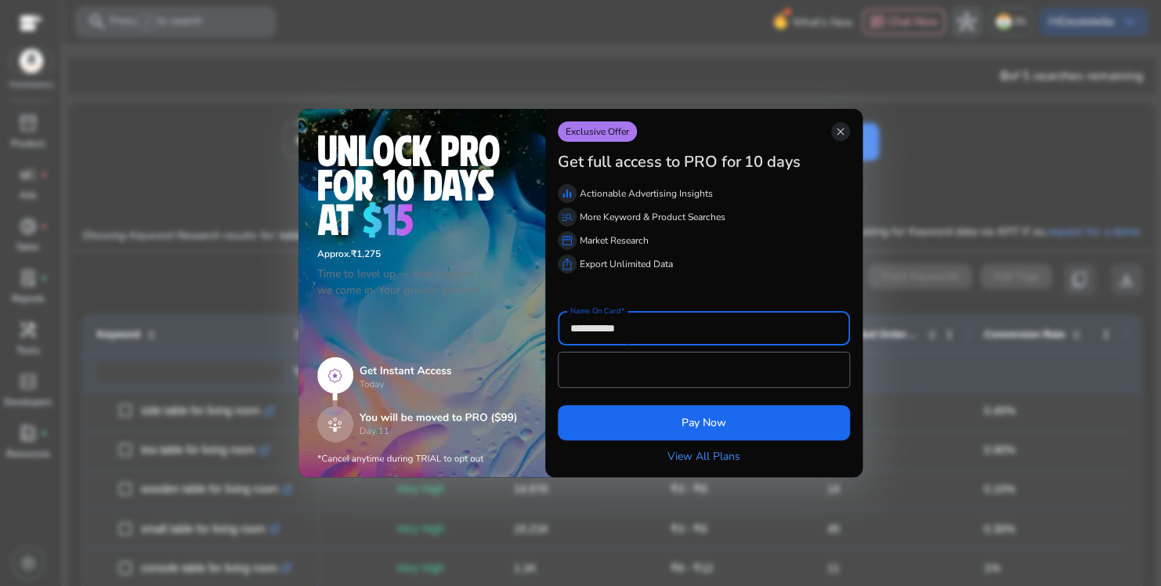
click at [916, 388] on div at bounding box center [580, 293] width 1161 height 586
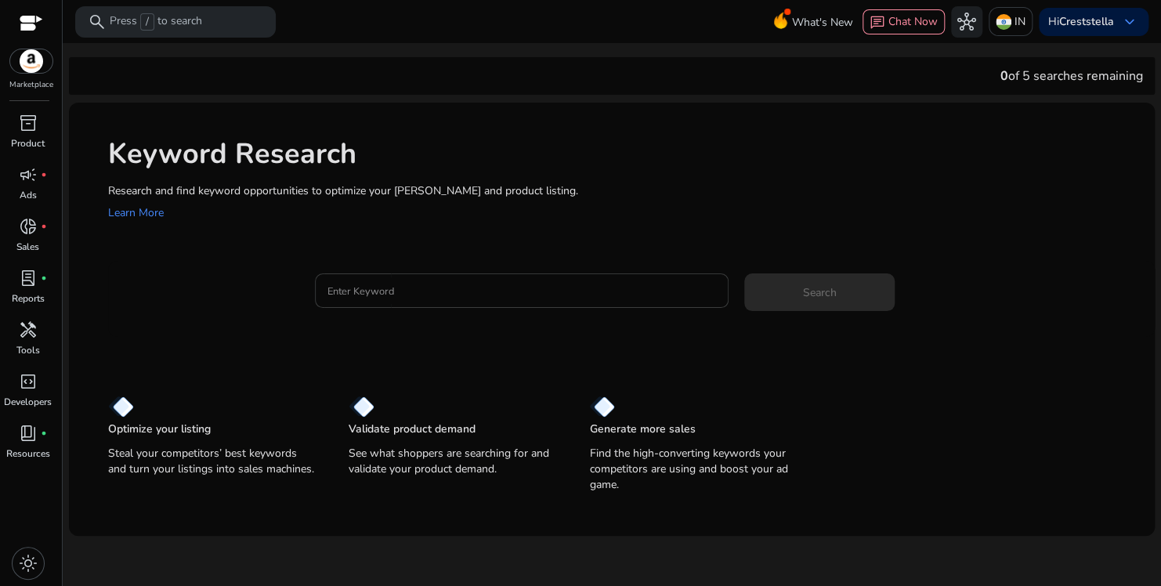
click at [480, 291] on input "Enter Keyword" at bounding box center [521, 290] width 389 height 17
click at [23, 339] on div "handyman" at bounding box center [28, 329] width 44 height 25
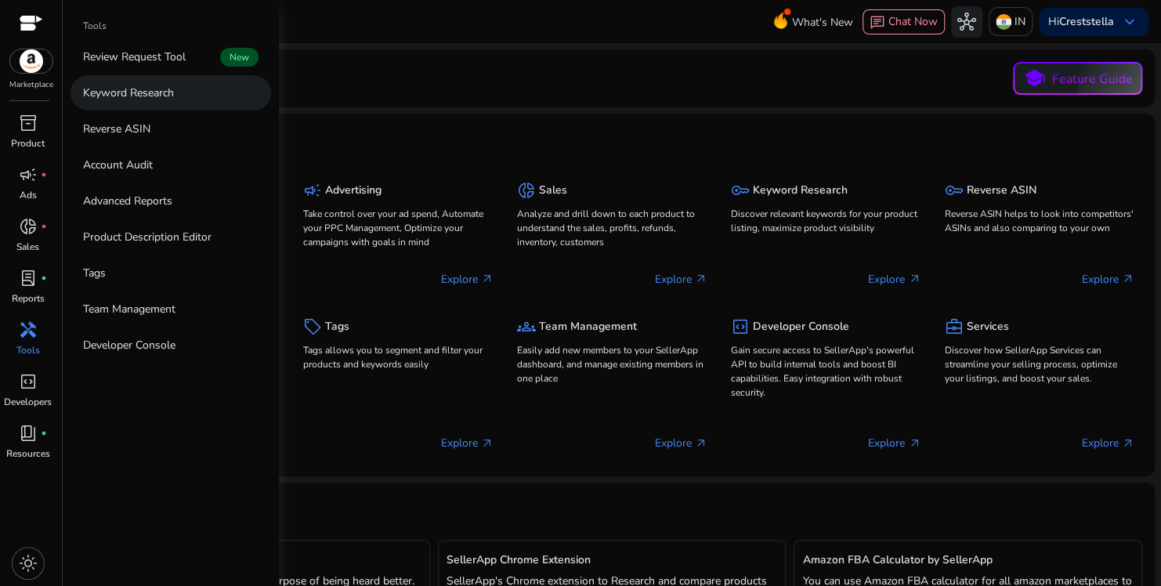
click at [188, 97] on link "Keyword Research" at bounding box center [170, 92] width 201 height 35
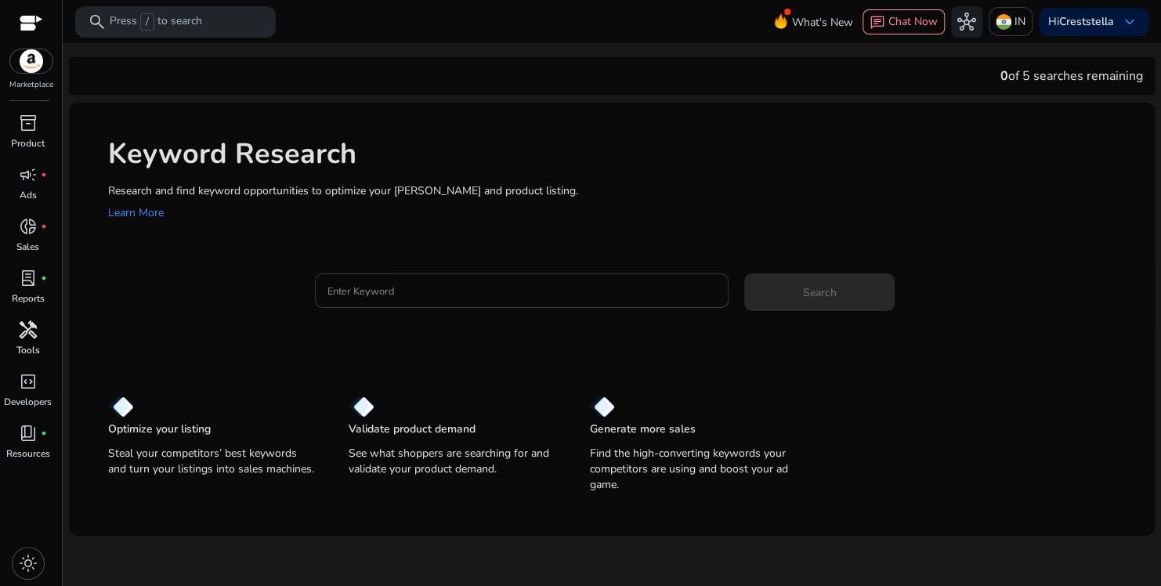
click at [454, 291] on input "Enter Keyword" at bounding box center [521, 290] width 389 height 17
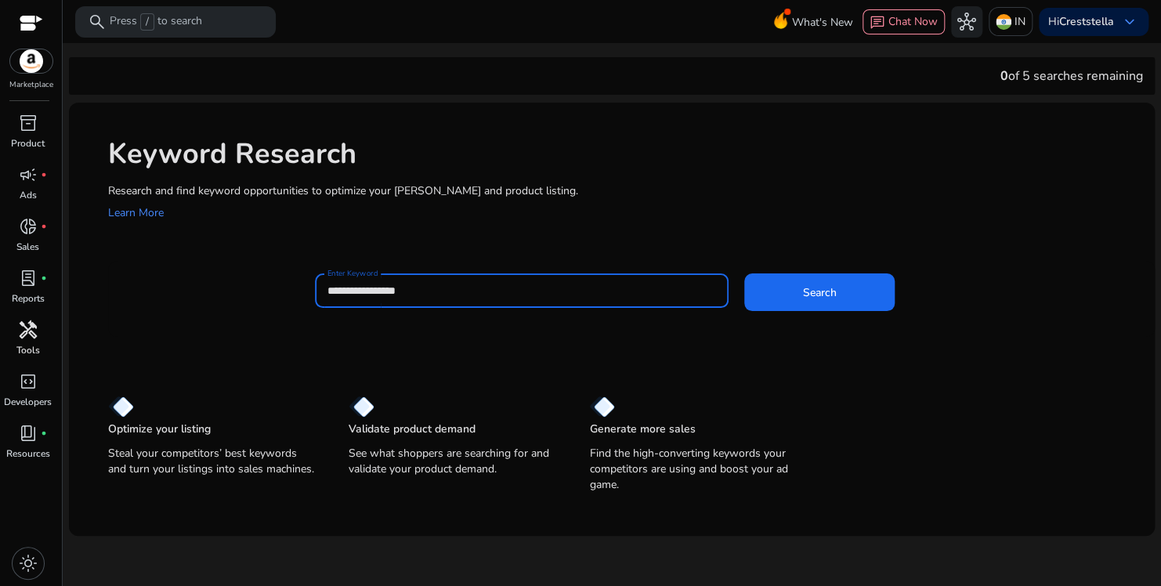
type input "**********"
click at [744, 273] on button "Search" at bounding box center [819, 292] width 150 height 38
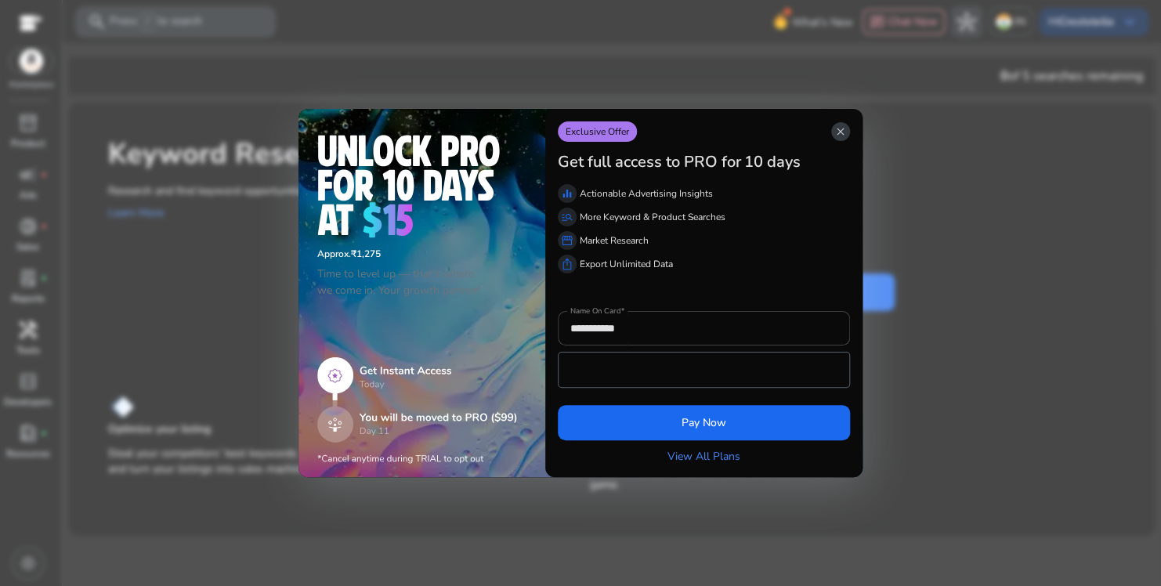
click at [838, 135] on span "close" at bounding box center [840, 131] width 13 height 13
